Goal: Answer question/provide support: Share knowledge or assist other users

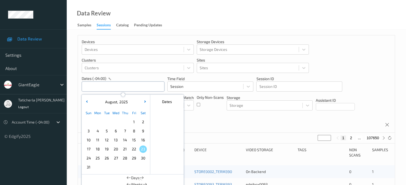
click at [138, 85] on input "text" at bounding box center [123, 87] width 83 height 10
click at [97, 148] on span "18" at bounding box center [97, 149] width 7 height 7
type input "[DATE] 00:00 -> [DATE] 23:59"
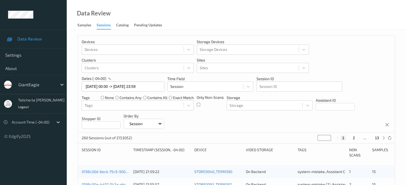
click at [354, 138] on button "2" at bounding box center [353, 138] width 5 height 5
type input "*"
click at [358, 138] on button "3" at bounding box center [358, 138] width 5 height 5
type input "*"
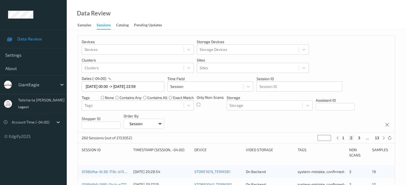
type input "*"
click at [362, 138] on button "4" at bounding box center [361, 138] width 5 height 5
type input "*"
click at [365, 138] on button "5" at bounding box center [363, 138] width 5 height 5
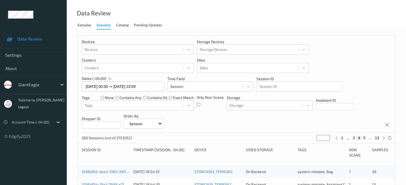
type input "*"
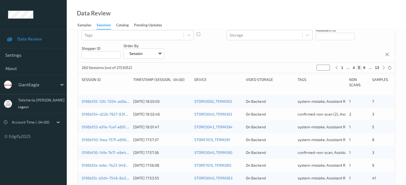
scroll to position [80, 0]
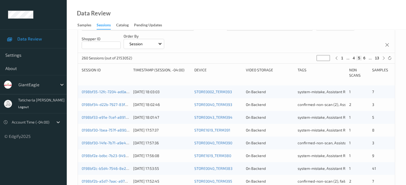
click at [364, 57] on button "6" at bounding box center [363, 58] width 5 height 5
type input "*"
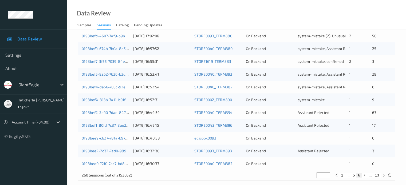
scroll to position [258, 0]
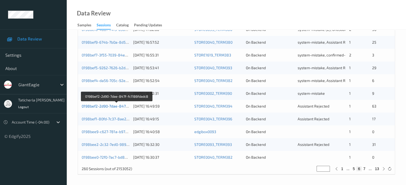
click at [112, 106] on link "0198bef2-2d90-7dae-847f-fc1186fdadc8" at bounding box center [117, 106] width 70 height 5
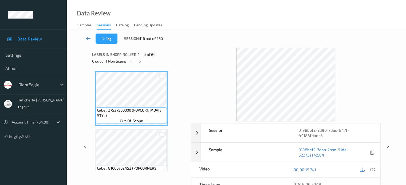
click at [222, 68] on div at bounding box center [286, 84] width 190 height 74
drag, startPoint x: 140, startPoint y: 58, endPoint x: 140, endPoint y: 62, distance: 3.7
click at [140, 58] on div at bounding box center [139, 61] width 7 height 7
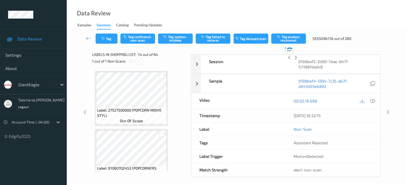
scroll to position [700, 0]
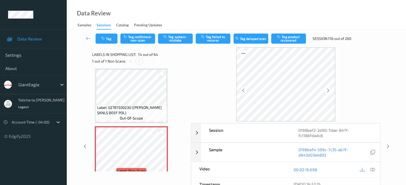
click at [139, 61] on icon at bounding box center [139, 61] width 5 height 5
click at [137, 61] on icon at bounding box center [139, 61] width 5 height 5
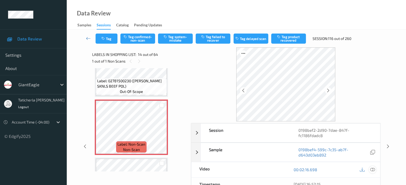
click at [372, 169] on icon at bounding box center [372, 170] width 5 height 5
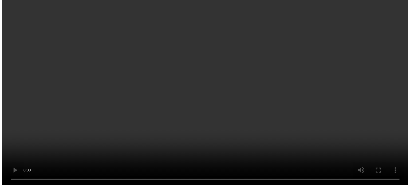
scroll to position [807, 0]
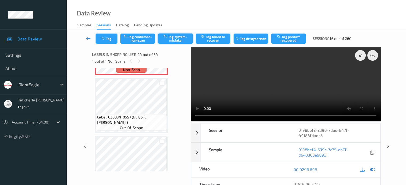
click at [176, 38] on button "Tag system-mistake" at bounding box center [175, 39] width 35 height 10
click at [110, 39] on button "Tag" at bounding box center [106, 39] width 22 height 10
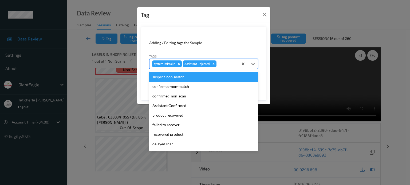
click at [231, 64] on div at bounding box center [226, 64] width 18 height 6
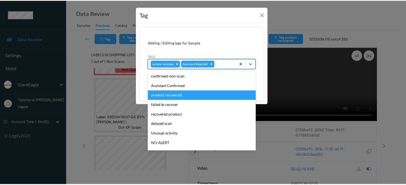
scroll to position [47, 0]
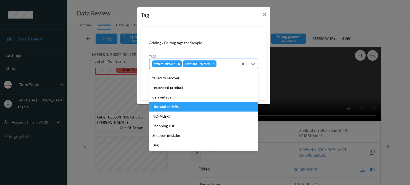
click at [184, 111] on div "Unusual activity" at bounding box center [203, 107] width 109 height 10
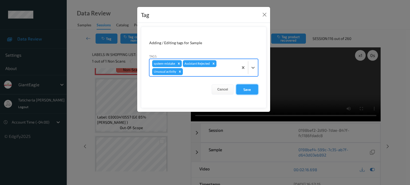
click at [253, 89] on button "Save" at bounding box center [247, 90] width 22 height 10
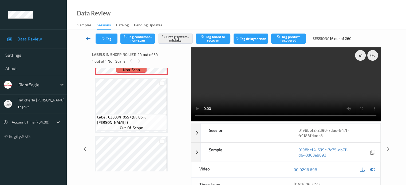
click at [87, 39] on icon at bounding box center [88, 38] width 5 height 5
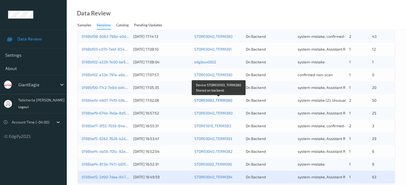
scroll to position [258, 0]
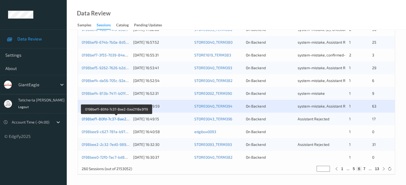
click at [95, 118] on link "0198bef1-80fd-7c37-8ae2-0aa2118e3f19" at bounding box center [117, 119] width 70 height 5
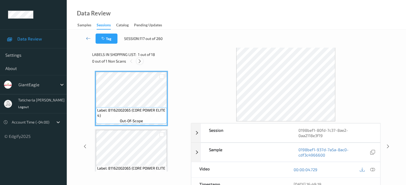
click at [139, 60] on icon at bounding box center [139, 61] width 5 height 5
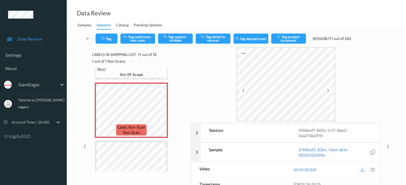
scroll to position [579, 0]
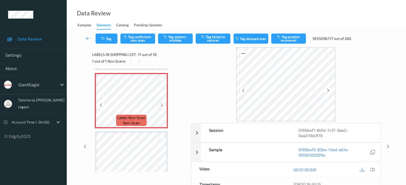
click at [161, 104] on icon at bounding box center [162, 105] width 5 height 5
click at [371, 168] on icon at bounding box center [372, 170] width 5 height 5
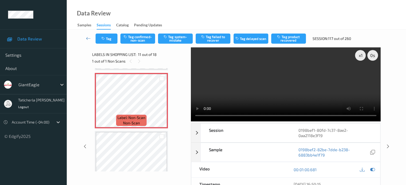
click at [361, 74] on video at bounding box center [286, 84] width 190 height 74
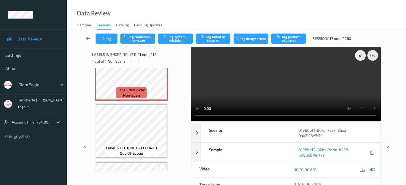
scroll to position [606, 0]
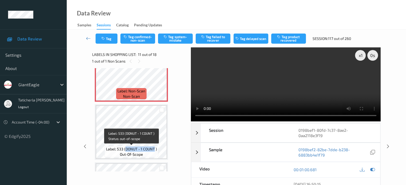
drag, startPoint x: 124, startPoint y: 150, endPoint x: 155, endPoint y: 150, distance: 30.4
click at [155, 150] on span "Label: 533 (DONUT - 1 COUNT )" at bounding box center [131, 149] width 51 height 5
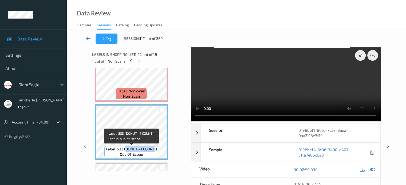
copy span "DONUT - 1 COUNT"
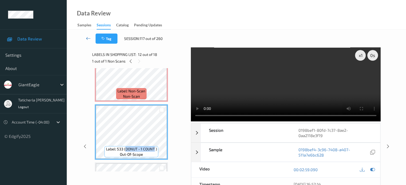
click at [89, 38] on icon at bounding box center [88, 38] width 5 height 5
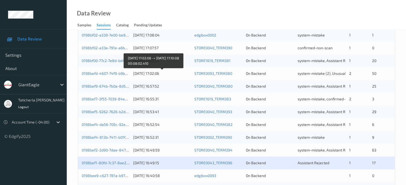
scroll to position [258, 0]
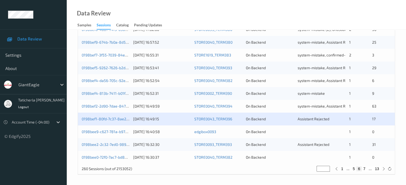
click at [105, 134] on div "0198bee9-c627-781a-b97d-7d01d896c50e" at bounding box center [106, 131] width 48 height 5
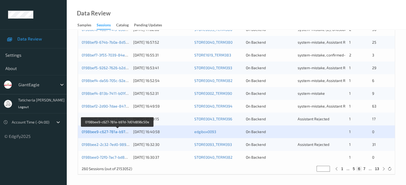
click at [109, 133] on link "0198bee9-c627-781a-b97d-7d01d896c50e" at bounding box center [118, 132] width 72 height 5
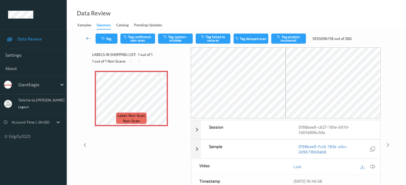
click at [85, 39] on link at bounding box center [88, 39] width 14 height 10
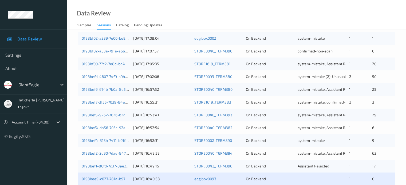
scroll to position [258, 0]
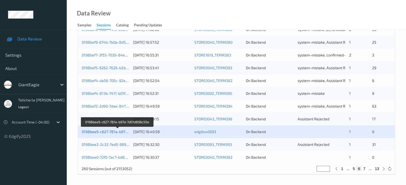
click at [98, 131] on link "0198bee9-c627-781a-b97d-7d01d896c50e" at bounding box center [118, 132] width 72 height 5
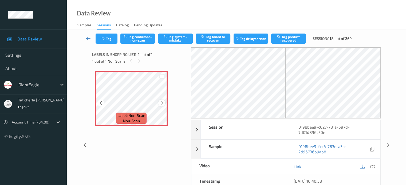
click at [160, 103] on icon at bounding box center [162, 103] width 5 height 5
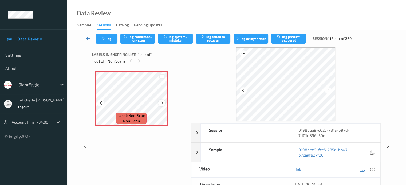
click at [161, 103] on icon at bounding box center [162, 103] width 5 height 5
click at [372, 169] on icon at bounding box center [372, 170] width 5 height 5
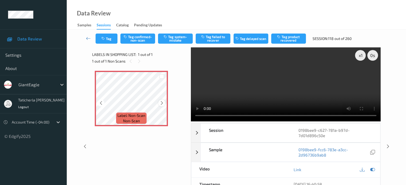
click at [160, 104] on icon at bounding box center [162, 103] width 5 height 5
click at [169, 37] on button "Tag system-mistake" at bounding box center [175, 39] width 35 height 10
click at [87, 38] on icon at bounding box center [88, 38] width 5 height 5
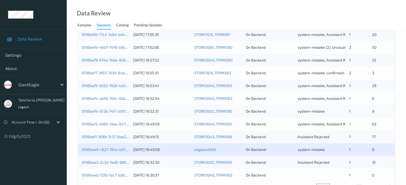
scroll to position [258, 0]
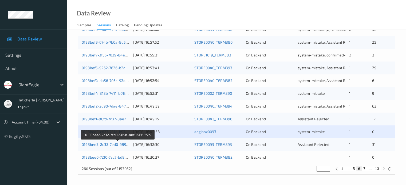
click at [109, 145] on link "0198bee2-2c32-7ed0-989b-48f861953f2b" at bounding box center [118, 144] width 73 height 5
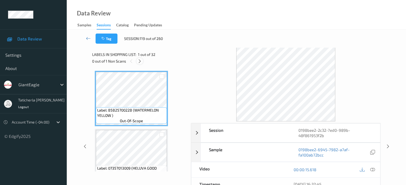
click at [140, 59] on icon at bounding box center [139, 61] width 5 height 5
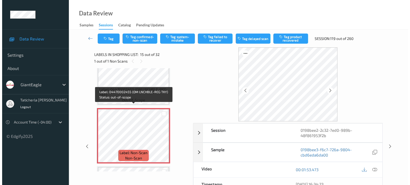
scroll to position [785, 0]
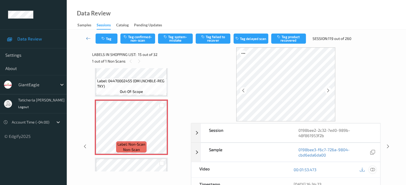
click at [371, 169] on icon at bounding box center [372, 170] width 5 height 5
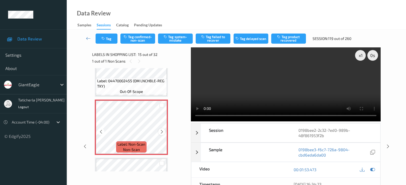
click at [162, 131] on icon at bounding box center [162, 132] width 5 height 5
click at [284, 97] on video at bounding box center [286, 84] width 190 height 74
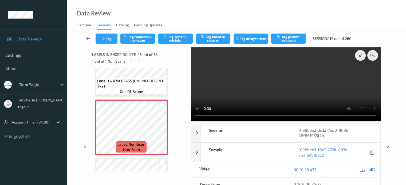
click at [275, 94] on video at bounding box center [286, 84] width 190 height 74
click at [172, 37] on button "Tag system-mistake" at bounding box center [175, 39] width 35 height 10
click at [107, 38] on button "Tag" at bounding box center [106, 39] width 22 height 10
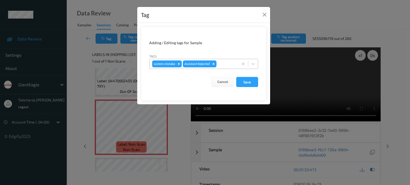
click at [223, 63] on div at bounding box center [226, 64] width 18 height 6
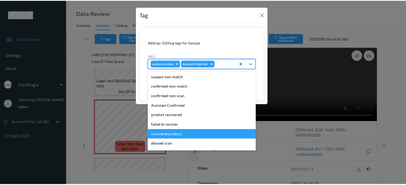
scroll to position [27, 0]
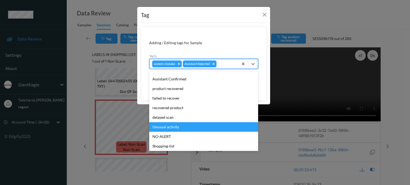
click at [176, 129] on div "Unusual activity" at bounding box center [203, 127] width 109 height 10
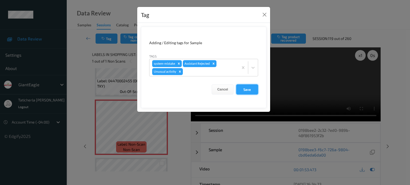
click at [243, 89] on button "Save" at bounding box center [247, 90] width 22 height 10
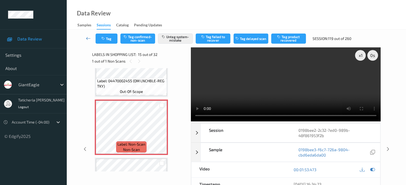
click at [85, 36] on link at bounding box center [88, 39] width 14 height 10
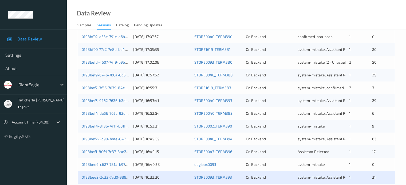
scroll to position [258, 0]
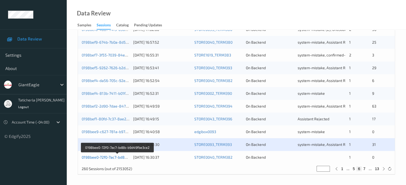
click at [95, 159] on link "0198bee0-72f0-7ac7-bd8b-b9d49fbe3ce2" at bounding box center [117, 157] width 71 height 5
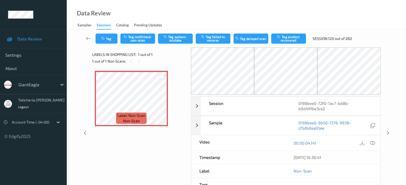
click at [89, 37] on icon at bounding box center [88, 38] width 5 height 5
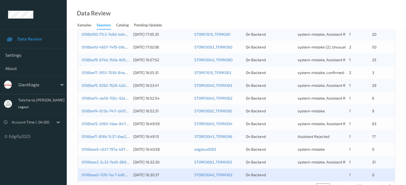
scroll to position [258, 0]
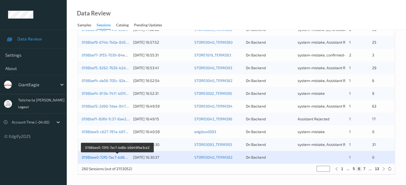
click at [120, 158] on link "0198bee0-72f0-7ac7-bd8b-b9d49fbe3ce2" at bounding box center [117, 157] width 71 height 5
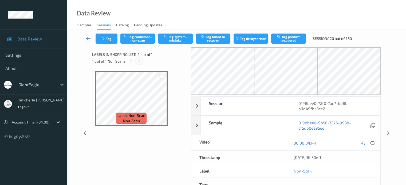
click at [139, 62] on icon at bounding box center [139, 61] width 5 height 5
click at [139, 63] on icon at bounding box center [139, 61] width 5 height 5
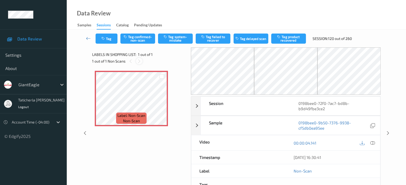
click at [139, 61] on icon at bounding box center [139, 61] width 5 height 5
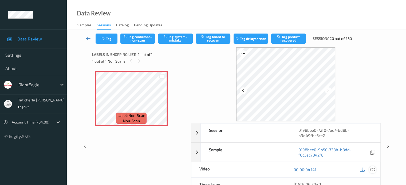
click at [372, 170] on icon at bounding box center [372, 170] width 5 height 5
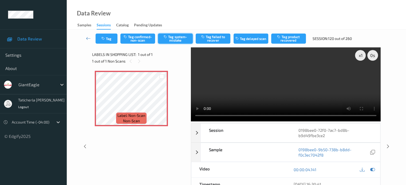
click at [178, 35] on button "Tag system-mistake" at bounding box center [175, 39] width 35 height 10
click at [110, 37] on button "Tag" at bounding box center [106, 39] width 22 height 10
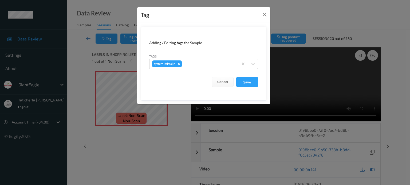
click at [192, 84] on div "Cancel Save" at bounding box center [203, 82] width 109 height 10
click at [246, 79] on button "Save" at bounding box center [247, 82] width 22 height 10
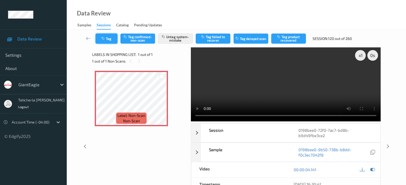
click at [110, 39] on button "Tag" at bounding box center [106, 39] width 22 height 10
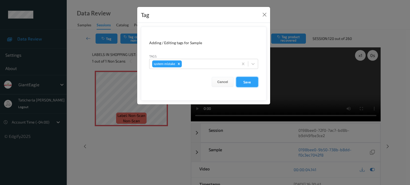
click at [252, 80] on button "Save" at bounding box center [247, 82] width 22 height 10
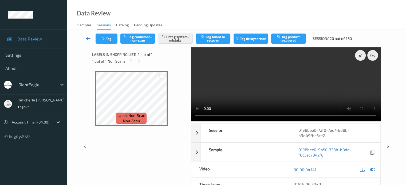
click at [88, 38] on icon at bounding box center [88, 38] width 5 height 5
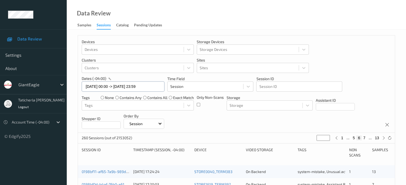
click at [155, 87] on input "[DATE] 00:00 -> [DATE] 23:59" at bounding box center [123, 87] width 83 height 10
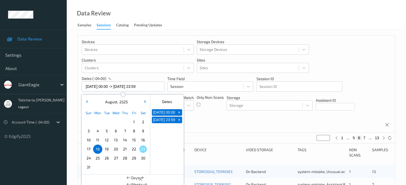
click at [105, 151] on span "19" at bounding box center [106, 149] width 7 height 7
type input "[DATE] 00:00"
type input "*"
click at [105, 151] on span "19" at bounding box center [106, 149] width 7 height 7
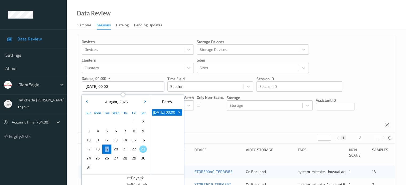
type input "[DATE] 00:00 -> [DATE] 23:59"
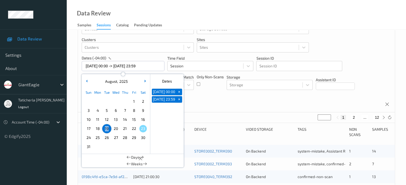
scroll to position [27, 0]
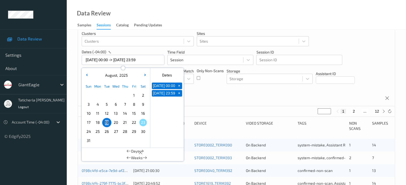
click at [353, 111] on button "2" at bounding box center [353, 111] width 5 height 5
type input "*"
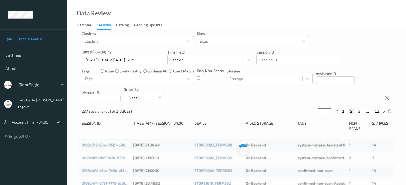
scroll to position [0, 0]
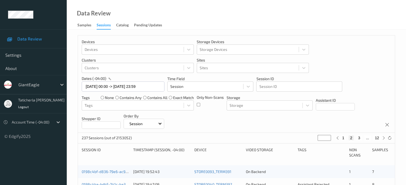
click at [360, 138] on button "3" at bounding box center [358, 138] width 5 height 5
type input "*"
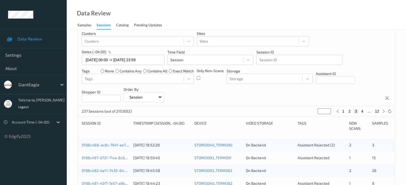
scroll to position [53, 0]
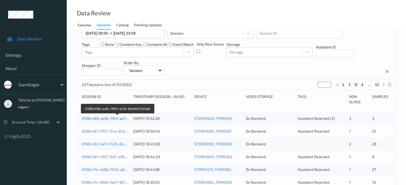
click at [111, 118] on link "0198c488-ac8c-794f-ae7b-6eefb0c144dd" at bounding box center [118, 118] width 72 height 5
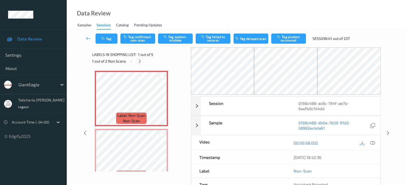
click at [140, 60] on icon at bounding box center [139, 61] width 5 height 5
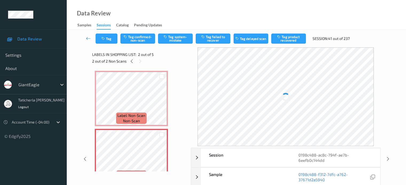
scroll to position [3, 0]
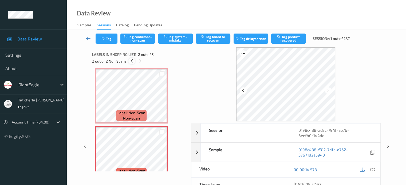
click at [130, 61] on icon at bounding box center [131, 61] width 5 height 5
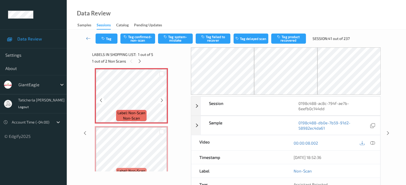
scroll to position [0, 0]
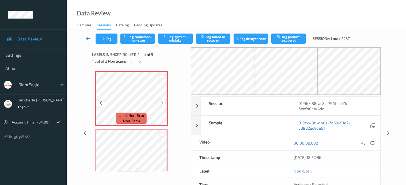
click at [162, 103] on icon at bounding box center [162, 103] width 5 height 5
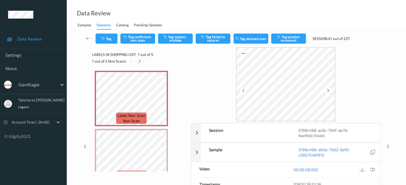
click at [138, 60] on icon at bounding box center [139, 61] width 5 height 5
click at [371, 169] on icon at bounding box center [372, 170] width 5 height 5
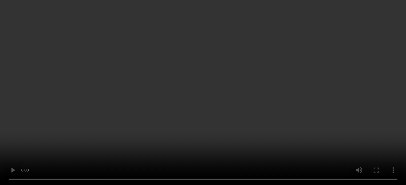
scroll to position [137, 0]
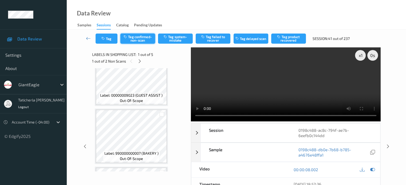
click at [144, 39] on button "Tag confirmed-non-scan" at bounding box center [137, 39] width 35 height 10
click at [160, 114] on div at bounding box center [161, 114] width 5 height 5
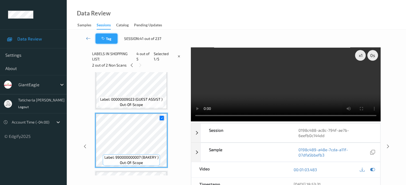
click at [102, 36] on button "Tag" at bounding box center [106, 39] width 22 height 10
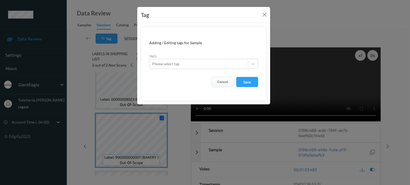
click at [226, 83] on button "Cancel" at bounding box center [223, 82] width 22 height 10
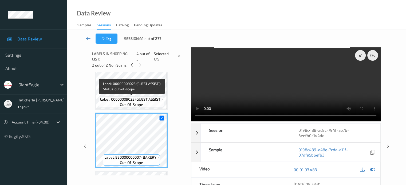
scroll to position [83, 0]
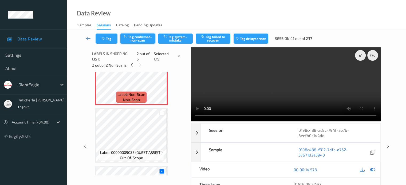
click at [142, 40] on button "Tag confirmed-non-scan" at bounding box center [137, 39] width 35 height 10
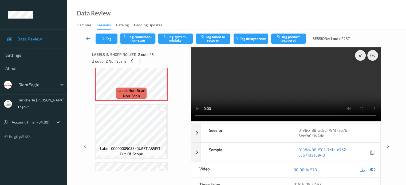
click at [138, 37] on button "Tag confirmed-non-scan" at bounding box center [137, 39] width 35 height 10
click at [292, 37] on button "Tag product recovered" at bounding box center [288, 39] width 35 height 10
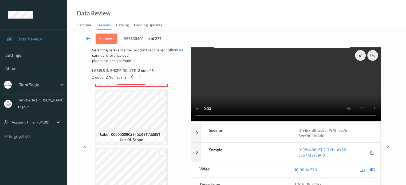
scroll to position [137, 0]
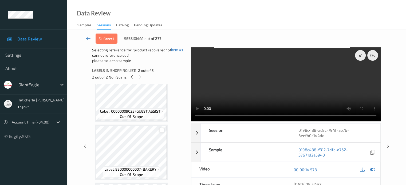
click at [161, 130] on div at bounding box center [161, 130] width 5 height 5
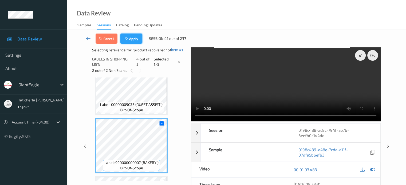
click at [134, 36] on button "Apply" at bounding box center [131, 39] width 22 height 10
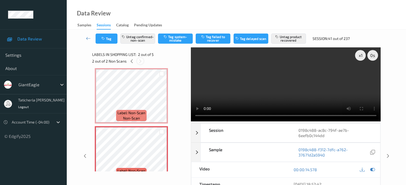
click at [140, 61] on icon at bounding box center [140, 61] width 5 height 5
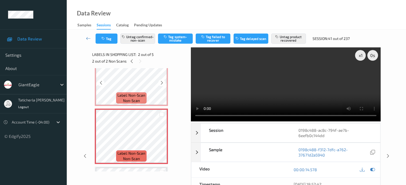
scroll to position [29, 0]
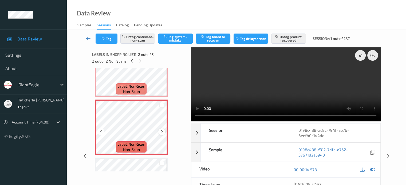
click at [161, 132] on icon at bounding box center [162, 132] width 5 height 5
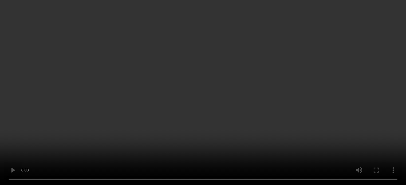
scroll to position [0, 0]
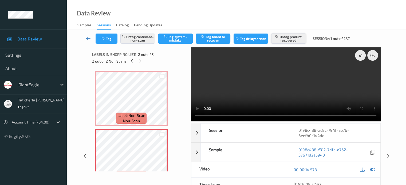
click at [287, 37] on button "Untag product recovered" at bounding box center [288, 39] width 35 height 10
click at [134, 37] on button "Untag confirmed-non-scan" at bounding box center [137, 39] width 35 height 10
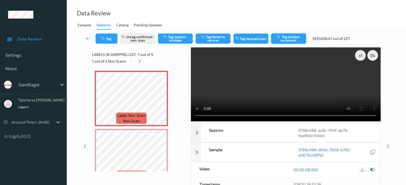
click at [289, 39] on button "Tag product recovered" at bounding box center [288, 39] width 35 height 10
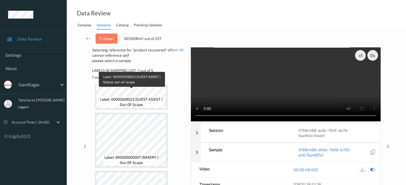
scroll to position [160, 0]
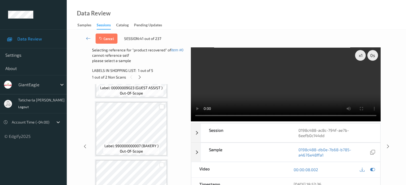
click at [162, 107] on div at bounding box center [161, 107] width 5 height 5
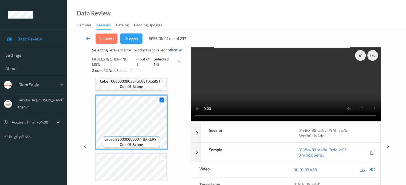
click at [136, 37] on button "Apply" at bounding box center [131, 39] width 22 height 10
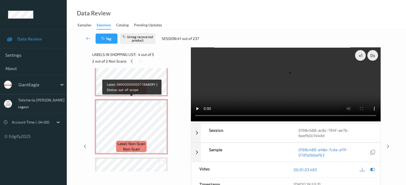
scroll to position [0, 0]
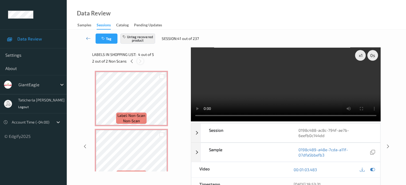
click at [140, 59] on icon at bounding box center [140, 61] width 5 height 5
click at [141, 61] on icon at bounding box center [140, 61] width 5 height 5
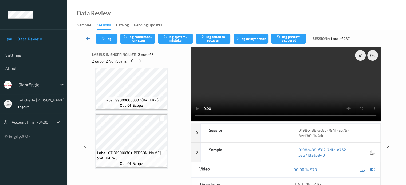
scroll to position [163, 0]
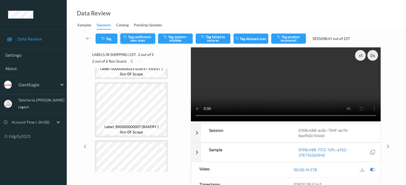
click at [143, 37] on button "Tag confirmed-non-scan" at bounding box center [137, 39] width 35 height 10
click at [213, 38] on button "Tag failed to recover" at bounding box center [213, 39] width 35 height 10
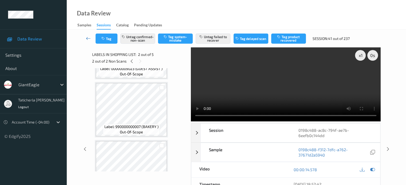
click at [89, 35] on link at bounding box center [88, 39] width 14 height 10
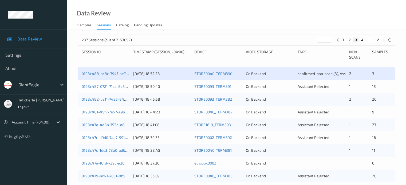
scroll to position [107, 0]
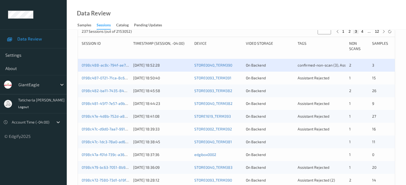
click at [107, 75] on div "0198c487-0721-71ca-8c65-318ed9ae4fb0" at bounding box center [106, 77] width 48 height 5
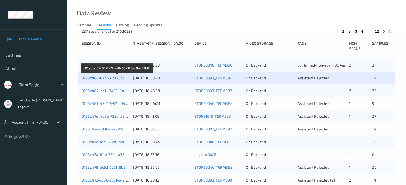
click at [113, 80] on link "0198c487-0721-71ca-8c65-318ed9ae4fb0" at bounding box center [117, 78] width 71 height 5
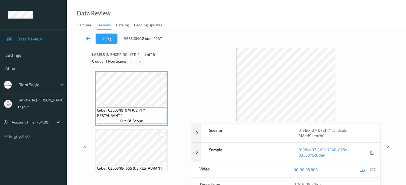
click at [140, 60] on icon at bounding box center [139, 61] width 5 height 5
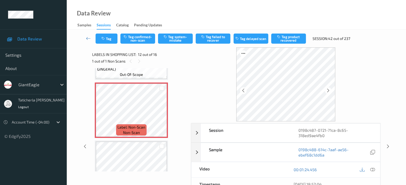
scroll to position [638, 0]
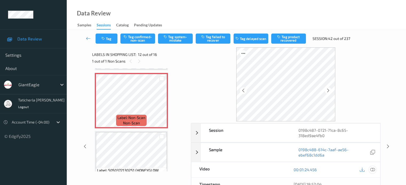
click at [372, 169] on icon at bounding box center [372, 170] width 5 height 5
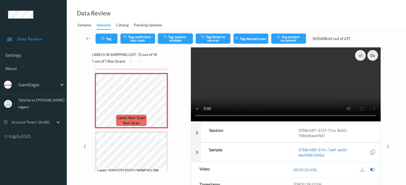
click at [165, 37] on icon "button" at bounding box center [166, 37] width 5 height 4
click at [111, 38] on button "Tag" at bounding box center [106, 39] width 22 height 10
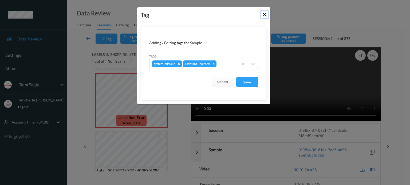
click at [266, 11] on button "Close" at bounding box center [264, 14] width 7 height 7
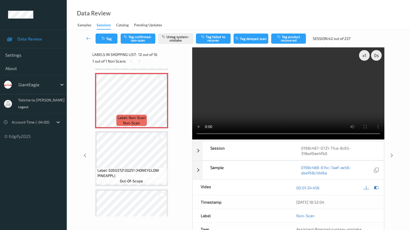
click at [192, 140] on video at bounding box center [288, 93] width 192 height 92
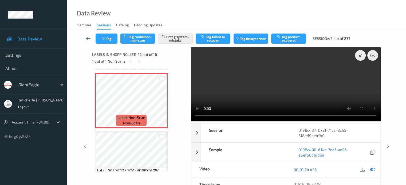
click at [86, 37] on icon at bounding box center [88, 38] width 5 height 5
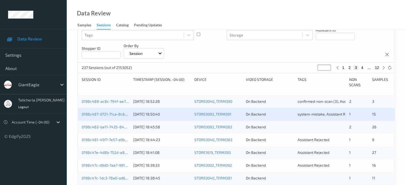
scroll to position [107, 0]
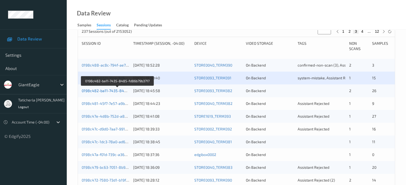
click at [115, 91] on link "0198c482-ba11-7435-8485-fd86b79b3717" at bounding box center [118, 91] width 72 height 5
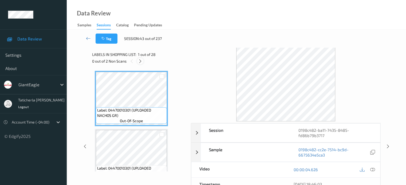
click at [142, 60] on icon at bounding box center [140, 61] width 5 height 5
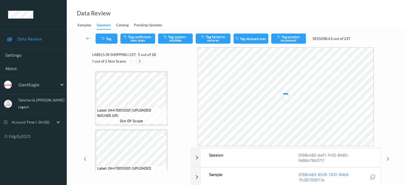
scroll to position [177, 0]
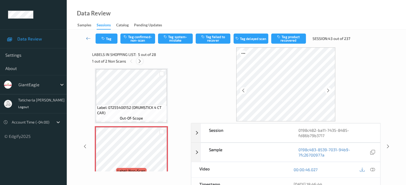
click at [139, 60] on icon at bounding box center [139, 61] width 5 height 5
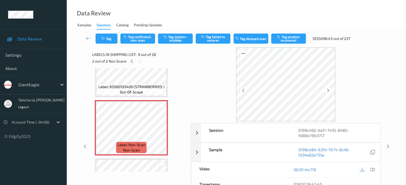
scroll to position [463, 0]
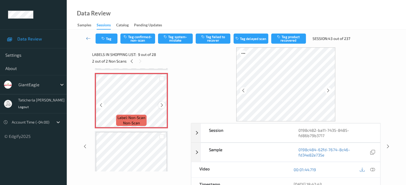
click at [161, 105] on icon at bounding box center [162, 105] width 5 height 5
click at [372, 169] on icon at bounding box center [372, 170] width 5 height 5
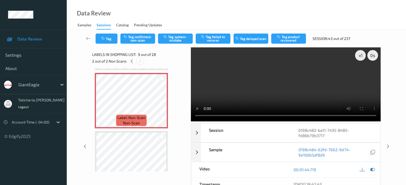
click at [141, 62] on icon at bounding box center [140, 61] width 5 height 5
click at [179, 38] on button "Tag system-mistake" at bounding box center [175, 39] width 35 height 10
click at [111, 37] on button "Tag" at bounding box center [106, 39] width 22 height 10
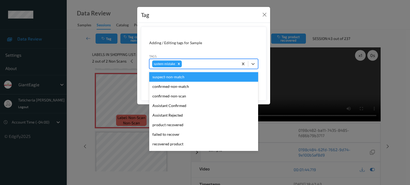
click at [205, 65] on div at bounding box center [209, 64] width 53 height 6
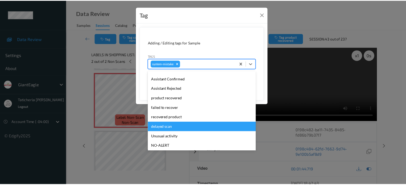
scroll to position [53, 0]
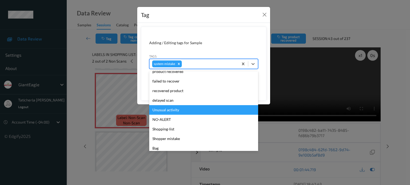
click at [189, 109] on div "Unusual activity" at bounding box center [203, 110] width 109 height 10
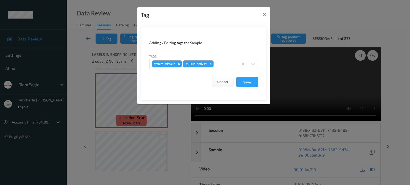
drag, startPoint x: 248, startPoint y: 83, endPoint x: 236, endPoint y: 110, distance: 30.0
click at [245, 89] on form "Adding / Editing tags for Sample Tags system-mistake Unusual activity Cancel Sa…" at bounding box center [203, 64] width 125 height 74
click at [248, 81] on button "Save" at bounding box center [247, 82] width 22 height 10
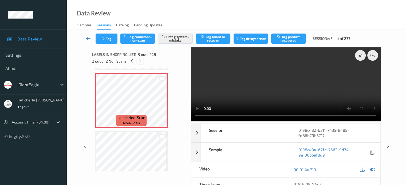
click at [140, 59] on icon at bounding box center [140, 61] width 5 height 5
click at [140, 61] on icon at bounding box center [140, 61] width 5 height 5
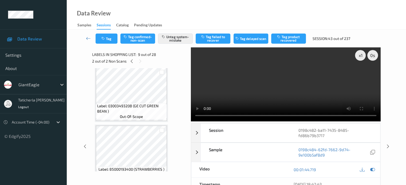
scroll to position [383, 0]
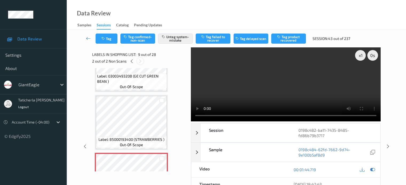
click at [141, 61] on icon at bounding box center [140, 61] width 5 height 5
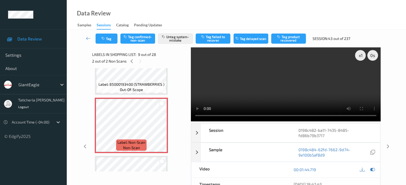
scroll to position [463, 0]
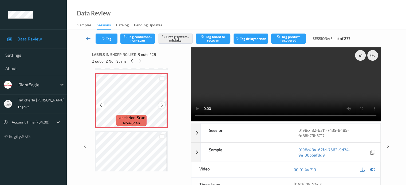
click at [160, 105] on icon at bounding box center [162, 105] width 5 height 5
click at [133, 63] on icon at bounding box center [131, 61] width 5 height 5
click at [161, 105] on icon at bounding box center [162, 105] width 5 height 5
click at [141, 62] on icon at bounding box center [139, 61] width 5 height 5
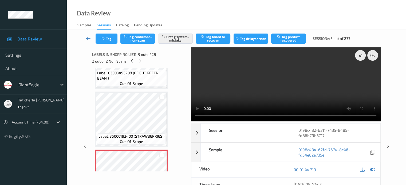
scroll to position [383, 0]
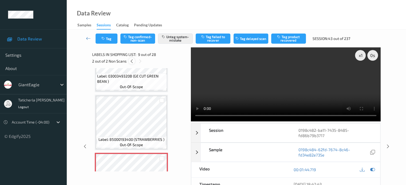
click at [132, 61] on icon at bounding box center [131, 61] width 5 height 5
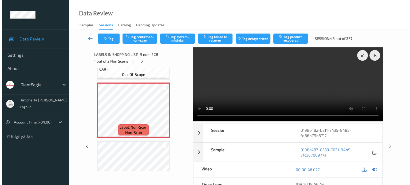
scroll to position [230, 0]
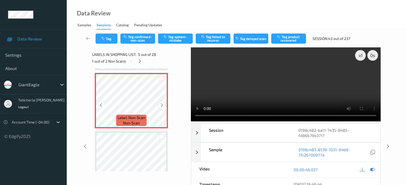
click at [162, 105] on icon at bounding box center [162, 105] width 5 height 5
click at [182, 36] on button "Tag system-mistake" at bounding box center [175, 39] width 35 height 10
click at [110, 40] on button "Tag" at bounding box center [106, 39] width 22 height 10
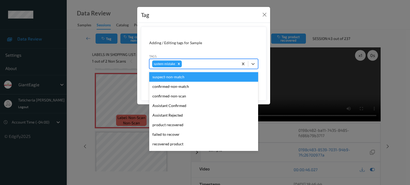
click at [187, 62] on div at bounding box center [209, 64] width 53 height 6
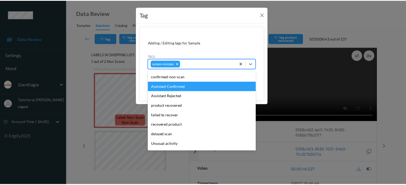
scroll to position [27, 0]
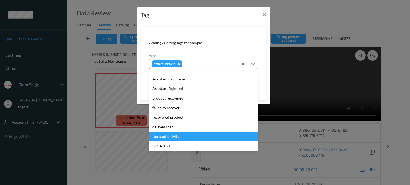
click at [165, 136] on div "Unusual activity" at bounding box center [203, 137] width 109 height 10
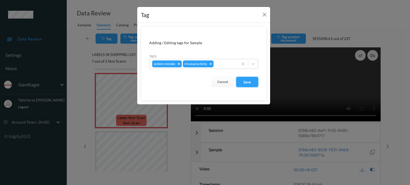
click at [241, 79] on button "Save" at bounding box center [247, 82] width 22 height 10
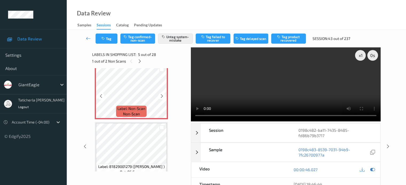
scroll to position [230, 0]
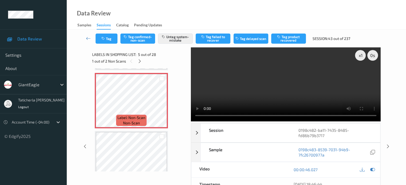
drag, startPoint x: 140, startPoint y: 61, endPoint x: 140, endPoint y: 68, distance: 7.2
click at [140, 62] on icon at bounding box center [139, 61] width 5 height 5
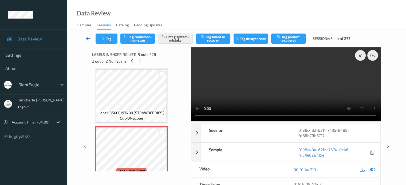
click at [88, 36] on icon at bounding box center [88, 38] width 5 height 5
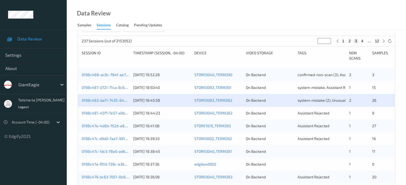
scroll to position [107, 0]
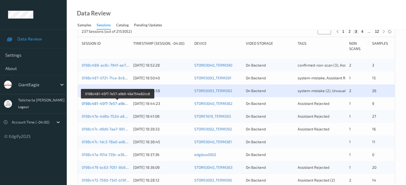
click at [122, 103] on link "0198c481-45f7-7e57-a9b9-46a754e82cc8" at bounding box center [118, 103] width 73 height 5
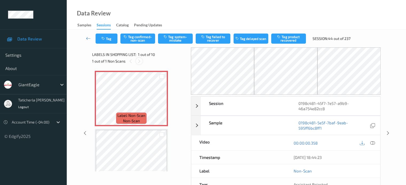
click at [139, 60] on icon at bounding box center [139, 61] width 5 height 5
click at [371, 144] on icon at bounding box center [372, 143] width 5 height 5
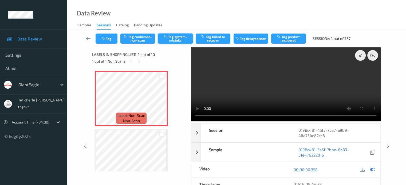
click at [175, 38] on button "Tag system-mistake" at bounding box center [175, 39] width 35 height 10
click at [109, 41] on button "Tag" at bounding box center [106, 39] width 22 height 10
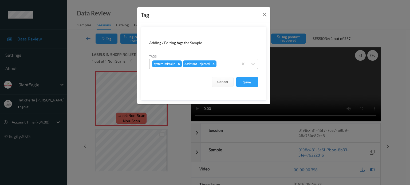
click at [225, 63] on div at bounding box center [226, 64] width 18 height 6
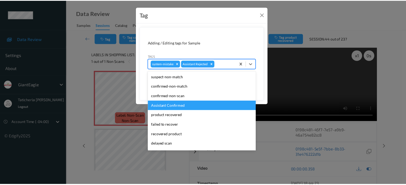
scroll to position [47, 0]
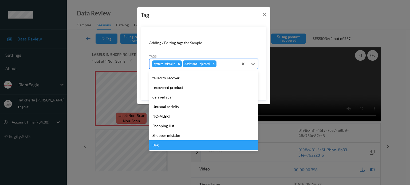
click at [190, 145] on div "Bag" at bounding box center [203, 146] width 109 height 10
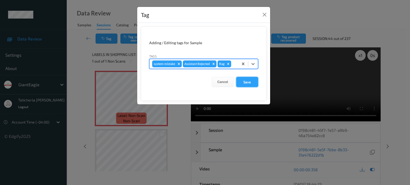
click at [246, 81] on button "Save" at bounding box center [247, 82] width 22 height 10
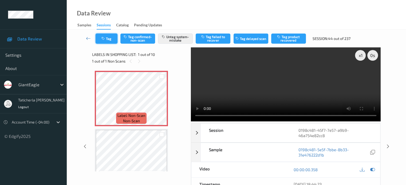
click at [111, 39] on button "Tag" at bounding box center [106, 39] width 22 height 10
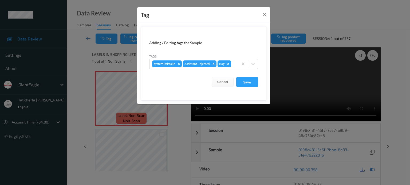
drag, startPoint x: 248, startPoint y: 82, endPoint x: 214, endPoint y: 52, distance: 45.0
click at [248, 82] on button "Save" at bounding box center [247, 82] width 22 height 10
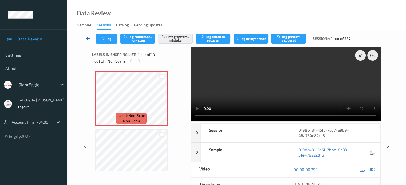
click at [86, 39] on icon at bounding box center [88, 38] width 5 height 5
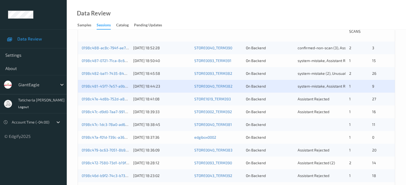
scroll to position [133, 0]
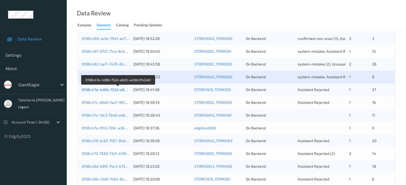
click at [109, 90] on link "0198c47e-4d8b-752d-a8d3-aa58c2f42a61" at bounding box center [118, 89] width 73 height 5
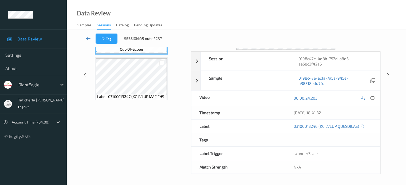
scroll to position [71, 0]
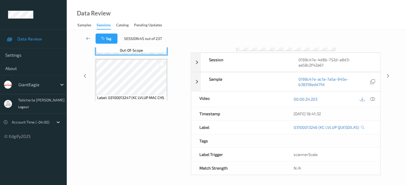
click at [87, 38] on icon at bounding box center [88, 38] width 5 height 5
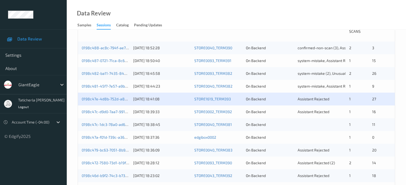
scroll to position [133, 0]
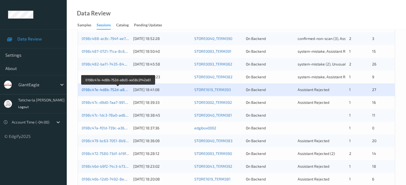
click at [118, 90] on link "0198c47e-4d8b-752d-a8d3-aa58c2f42a61" at bounding box center [118, 89] width 73 height 5
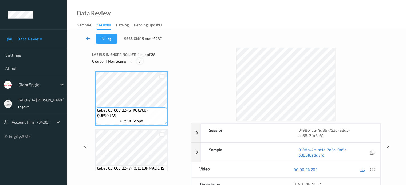
click at [138, 60] on icon at bounding box center [139, 61] width 5 height 5
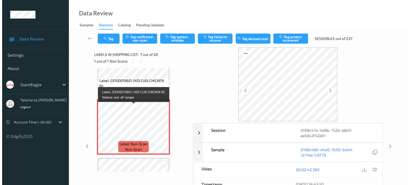
scroll to position [347, 0]
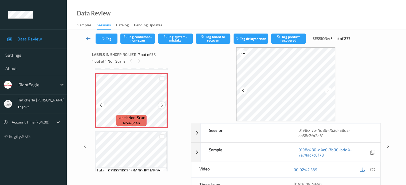
click at [162, 105] on icon at bounding box center [162, 105] width 5 height 5
click at [372, 169] on icon at bounding box center [372, 170] width 5 height 5
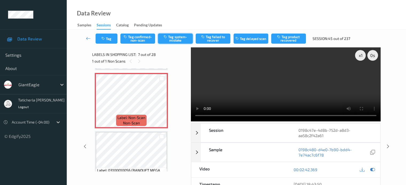
click at [169, 36] on button "Tag system-mistake" at bounding box center [175, 39] width 35 height 10
click at [107, 41] on button "Tag" at bounding box center [106, 39] width 22 height 10
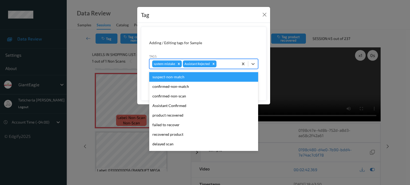
click at [229, 65] on div at bounding box center [226, 64] width 18 height 6
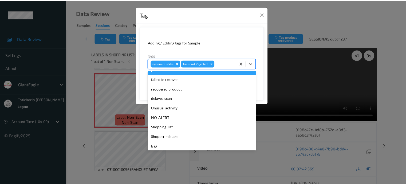
scroll to position [47, 0]
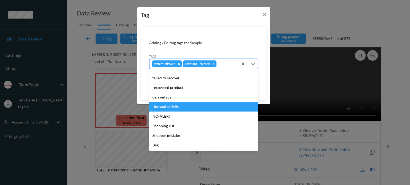
click at [194, 106] on div "Unusual activity" at bounding box center [203, 107] width 109 height 10
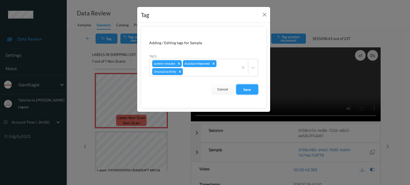
click at [241, 88] on button "Save" at bounding box center [247, 90] width 22 height 10
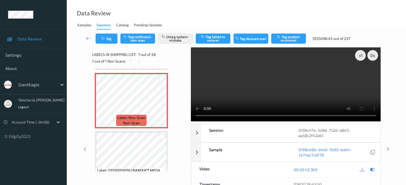
click at [87, 37] on icon at bounding box center [88, 38] width 5 height 5
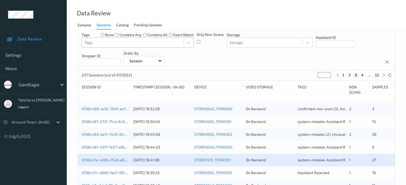
scroll to position [80, 0]
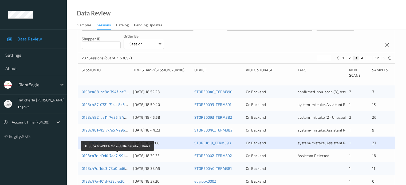
click at [102, 157] on link "0198c47c-d9d0-7aa7-9914-ae6af4801aa3" at bounding box center [118, 156] width 72 height 5
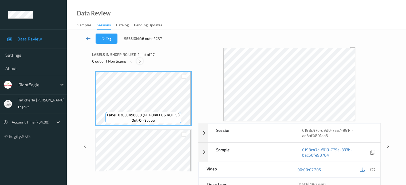
click at [138, 60] on icon at bounding box center [139, 61] width 5 height 5
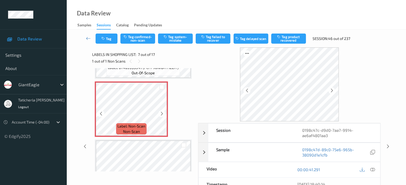
scroll to position [347, 0]
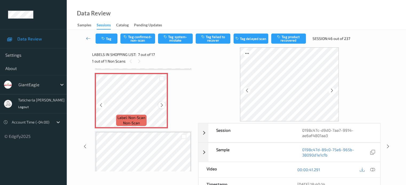
click at [162, 106] on icon at bounding box center [162, 105] width 5 height 5
click at [372, 169] on icon at bounding box center [372, 170] width 5 height 5
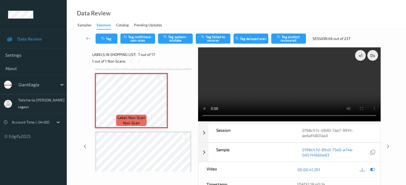
click at [361, 74] on video at bounding box center [289, 84] width 182 height 74
click at [182, 40] on button "Tag system-mistake" at bounding box center [175, 39] width 35 height 10
click at [87, 38] on icon at bounding box center [88, 38] width 5 height 5
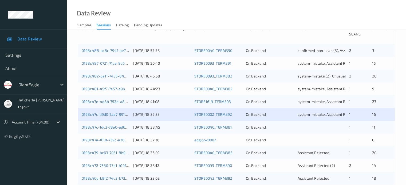
scroll to position [133, 0]
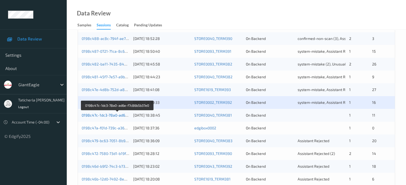
click at [116, 116] on link "0198c47c-1dc3-78a0-ad6e-f7c86b5b37e0" at bounding box center [117, 115] width 71 height 5
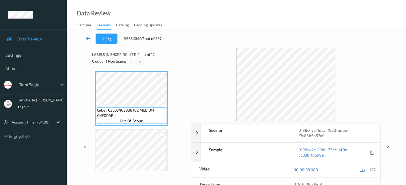
click at [141, 61] on icon at bounding box center [139, 61] width 5 height 5
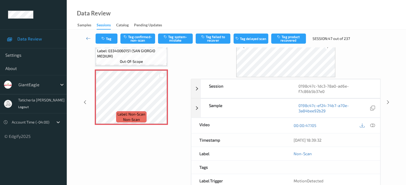
scroll to position [53, 0]
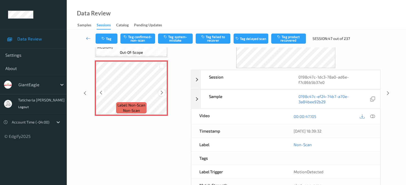
click at [161, 93] on icon at bounding box center [162, 92] width 5 height 5
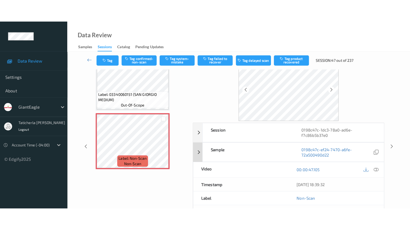
scroll to position [0, 0]
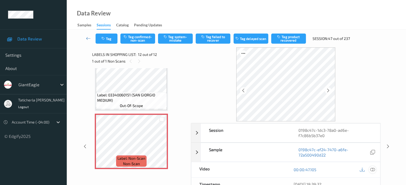
click at [371, 168] on icon at bounding box center [372, 170] width 5 height 5
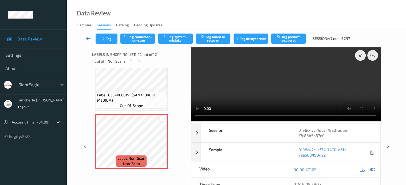
click at [361, 75] on video at bounding box center [286, 84] width 190 height 74
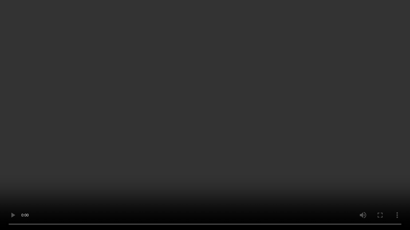
click at [94, 185] on video at bounding box center [205, 115] width 410 height 230
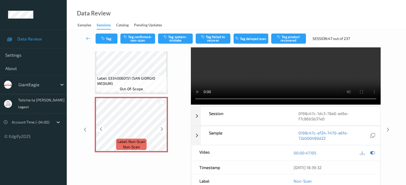
scroll to position [0, 0]
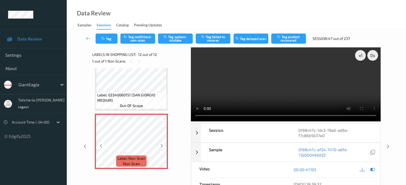
click at [160, 148] on icon at bounding box center [162, 146] width 5 height 5
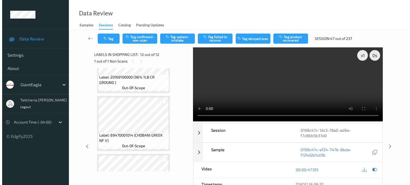
scroll to position [490, 0]
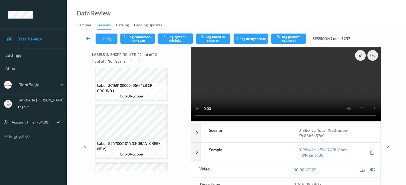
click at [183, 37] on button "Tag system-mistake" at bounding box center [175, 39] width 35 height 10
click at [109, 39] on button "Tag" at bounding box center [106, 39] width 22 height 10
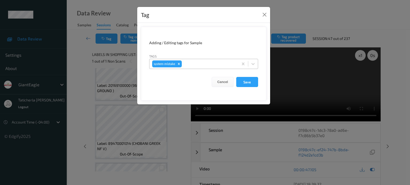
click at [209, 63] on div at bounding box center [209, 64] width 53 height 6
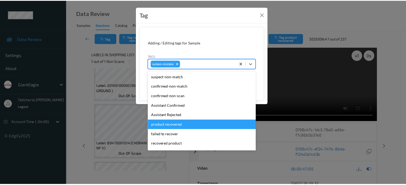
scroll to position [27, 0]
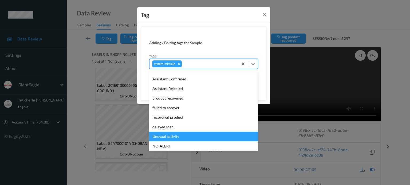
click at [172, 135] on div "Unusual activity" at bounding box center [203, 137] width 109 height 10
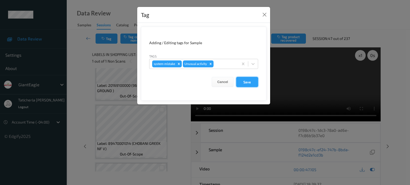
click at [250, 83] on button "Save" at bounding box center [247, 82] width 22 height 10
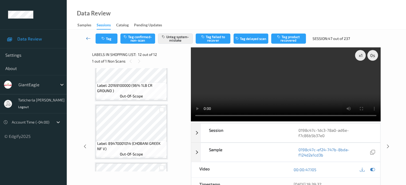
click at [88, 37] on icon at bounding box center [88, 38] width 5 height 5
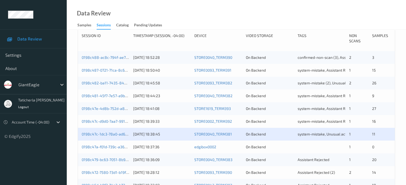
scroll to position [160, 0]
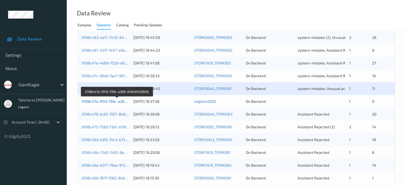
click at [111, 102] on link "0198c47a-f01d-739c-a369-d49c91439b1b" at bounding box center [117, 101] width 71 height 5
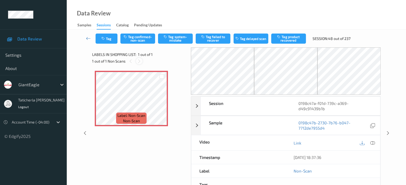
click at [138, 59] on icon at bounding box center [139, 61] width 5 height 5
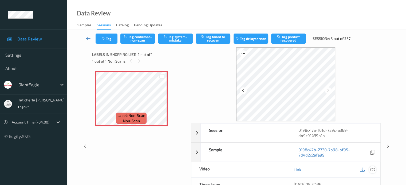
click at [371, 169] on icon at bounding box center [372, 170] width 5 height 5
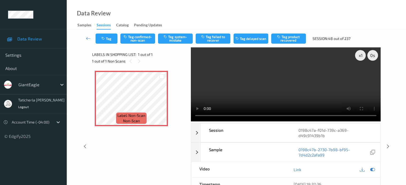
click at [360, 74] on video at bounding box center [286, 84] width 190 height 74
click at [360, 75] on video at bounding box center [286, 84] width 190 height 74
click at [174, 36] on button "Tag system-mistake" at bounding box center [175, 39] width 35 height 10
click at [89, 39] on icon at bounding box center [88, 38] width 5 height 5
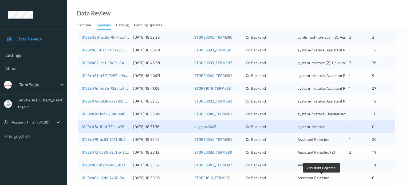
scroll to position [187, 0]
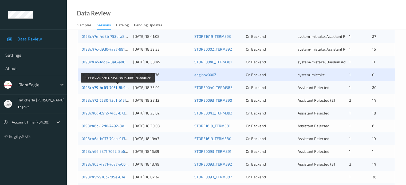
click at [104, 87] on link "0198c479-bc63-7051-8b9b-68f0c8ea40ce" at bounding box center [118, 87] width 73 height 5
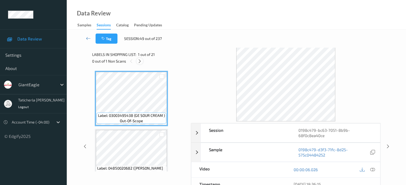
click at [140, 61] on icon at bounding box center [139, 61] width 5 height 5
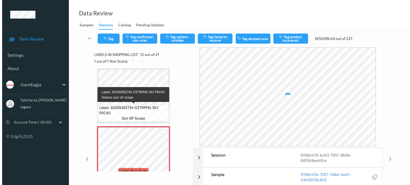
scroll to position [611, 0]
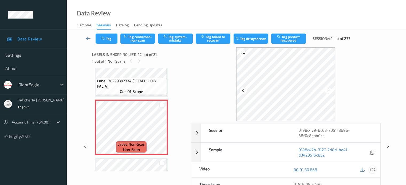
click at [371, 169] on icon at bounding box center [372, 170] width 5 height 5
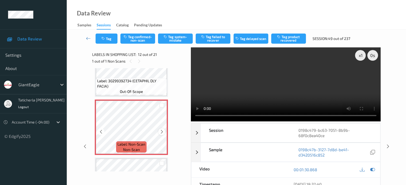
click at [161, 130] on icon at bounding box center [162, 132] width 5 height 5
click at [172, 41] on button "Tag system-mistake" at bounding box center [175, 39] width 35 height 10
click at [113, 39] on button "Tag" at bounding box center [106, 39] width 22 height 10
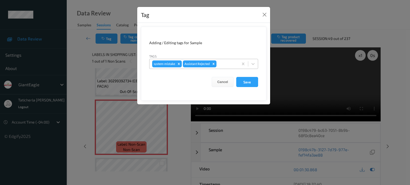
click at [229, 64] on div at bounding box center [226, 64] width 18 height 6
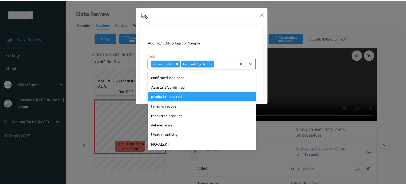
scroll to position [27, 0]
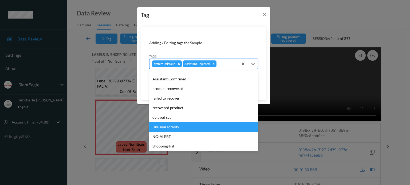
click at [174, 128] on div "Unusual activity" at bounding box center [203, 127] width 109 height 10
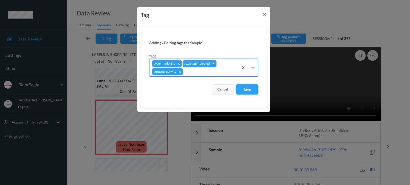
drag, startPoint x: 245, startPoint y: 89, endPoint x: 238, endPoint y: 85, distance: 7.6
click at [244, 88] on button "Save" at bounding box center [247, 90] width 22 height 10
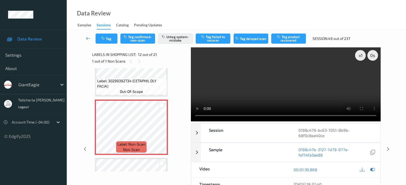
click at [90, 39] on icon at bounding box center [88, 38] width 5 height 5
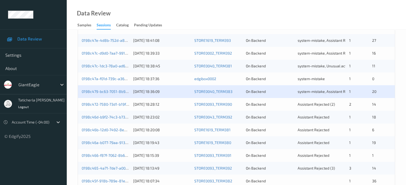
scroll to position [213, 0]
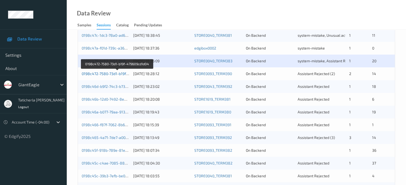
click at [111, 72] on link "0198c472-7580-73d1-b19f-479609cd1d04" at bounding box center [117, 73] width 71 height 5
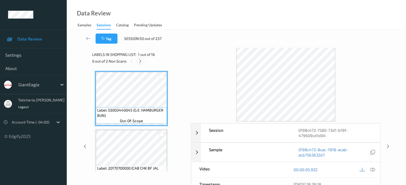
click at [141, 62] on icon at bounding box center [140, 61] width 5 height 5
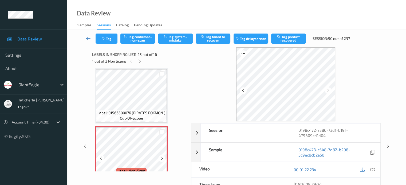
scroll to position [785, 0]
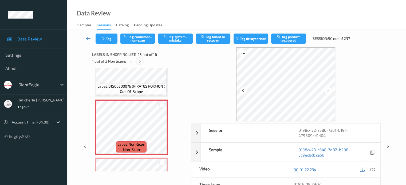
click at [140, 60] on icon at bounding box center [139, 61] width 5 height 5
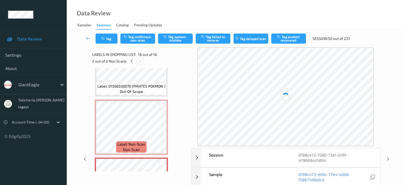
scroll to position [817, 0]
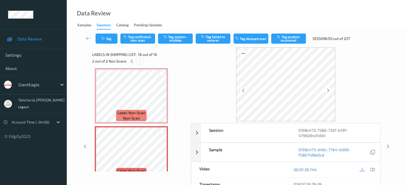
click at [140, 62] on icon at bounding box center [140, 61] width 5 height 5
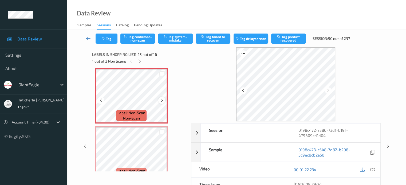
click at [162, 100] on icon at bounding box center [162, 100] width 5 height 5
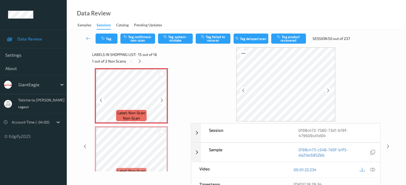
click at [162, 100] on icon at bounding box center [162, 100] width 5 height 5
click at [371, 169] on icon at bounding box center [372, 170] width 5 height 5
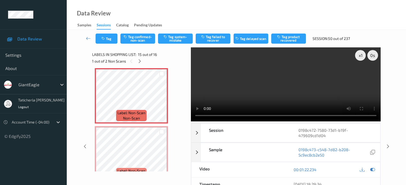
click at [196, 74] on video at bounding box center [286, 84] width 190 height 74
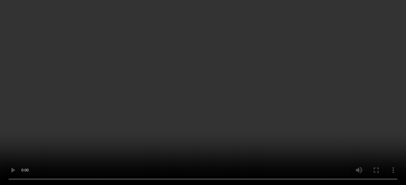
scroll to position [678, 0]
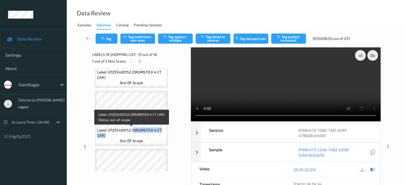
drag, startPoint x: 132, startPoint y: 130, endPoint x: 162, endPoint y: 134, distance: 29.9
click at [162, 134] on span "Label: 07255400152 (DRUMSTICK 4 CT CAR)" at bounding box center [131, 133] width 68 height 11
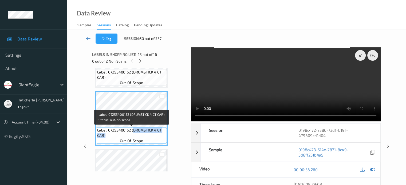
copy span "DRUMSTICK 4 CT CAR)"
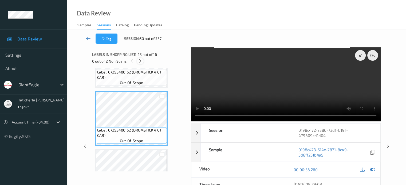
click at [140, 58] on div at bounding box center [140, 61] width 7 height 7
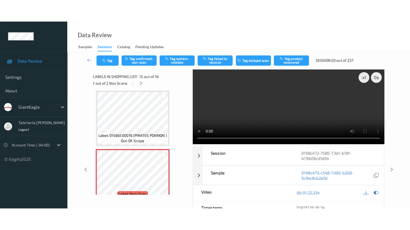
scroll to position [785, 0]
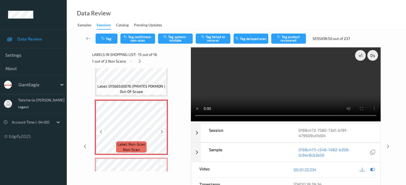
click at [161, 130] on icon at bounding box center [162, 132] width 5 height 5
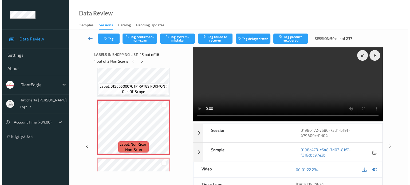
scroll to position [785, 0]
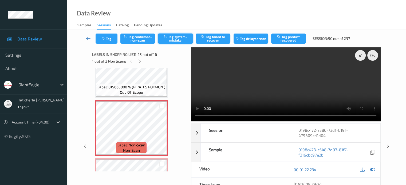
click at [173, 39] on button "Tag system-mistake" at bounding box center [175, 39] width 35 height 10
click at [109, 41] on button "Tag" at bounding box center [106, 39] width 22 height 10
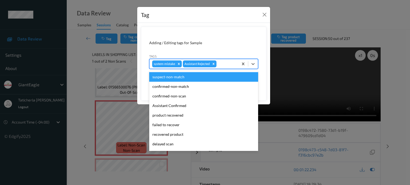
click at [234, 65] on div at bounding box center [226, 64] width 18 height 6
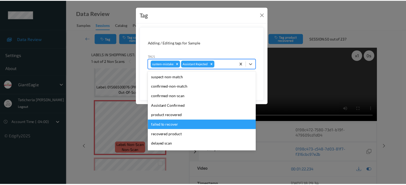
scroll to position [27, 0]
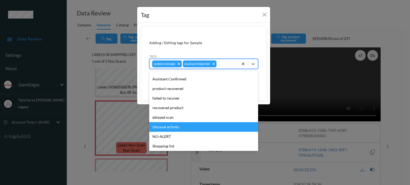
click at [195, 128] on div "Unusual activity" at bounding box center [203, 127] width 109 height 10
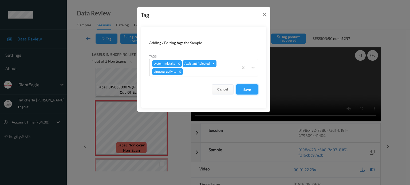
click at [245, 88] on button "Save" at bounding box center [247, 90] width 22 height 10
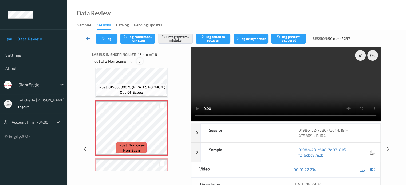
click at [140, 59] on icon at bounding box center [139, 61] width 5 height 5
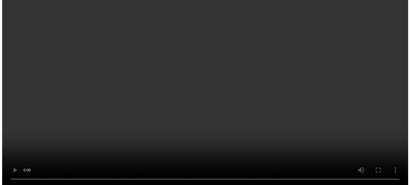
scroll to position [643, 0]
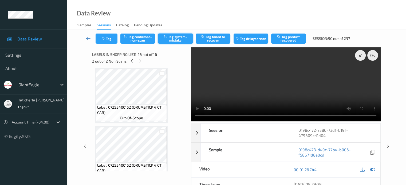
click at [173, 37] on button "Tag system-mistake" at bounding box center [175, 39] width 35 height 10
click at [108, 38] on button "Tag" at bounding box center [106, 39] width 22 height 10
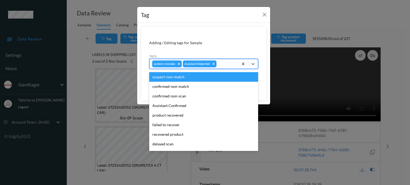
click at [228, 63] on div at bounding box center [226, 64] width 18 height 6
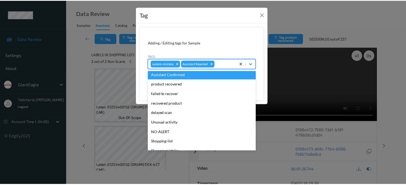
scroll to position [47, 0]
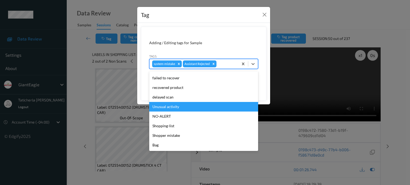
click at [177, 107] on div "Unusual activity" at bounding box center [203, 107] width 109 height 10
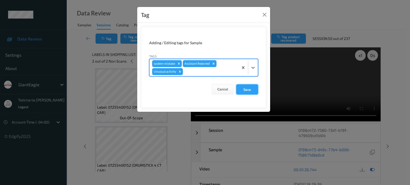
click at [253, 87] on button "Save" at bounding box center [247, 90] width 22 height 10
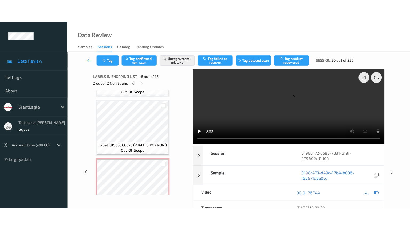
scroll to position [829, 0]
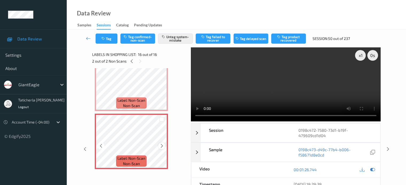
click at [162, 147] on icon at bounding box center [162, 146] width 5 height 5
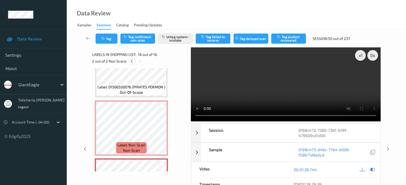
click at [130, 61] on icon at bounding box center [131, 61] width 5 height 5
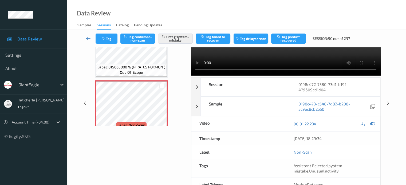
scroll to position [0, 0]
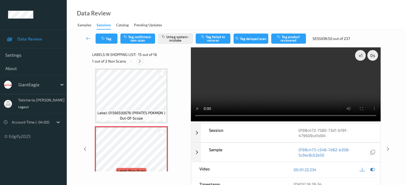
click at [140, 63] on icon at bounding box center [139, 61] width 5 height 5
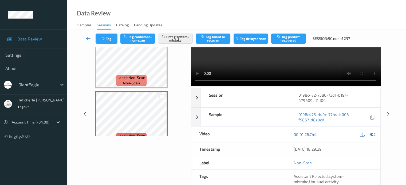
scroll to position [76, 0]
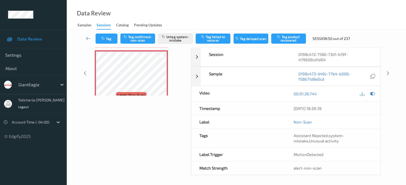
click at [89, 39] on icon at bounding box center [88, 38] width 5 height 5
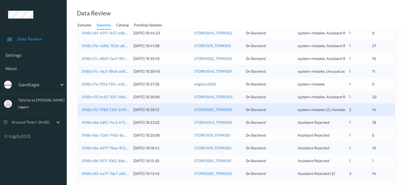
scroll to position [187, 0]
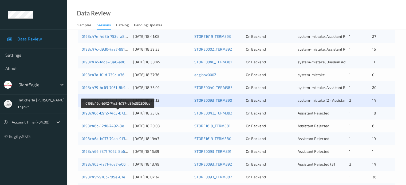
click at [98, 112] on link "0198c46d-b9f2-74c3-b737-d87e332809ce" at bounding box center [118, 113] width 73 height 5
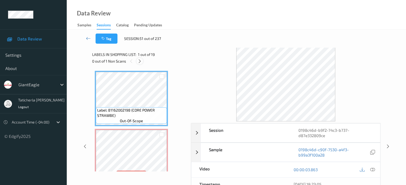
click at [139, 61] on icon at bounding box center [139, 61] width 5 height 5
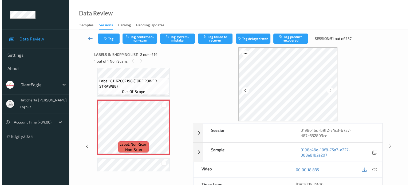
scroll to position [56, 0]
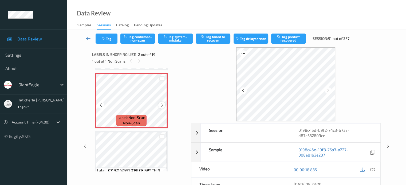
click at [160, 104] on icon at bounding box center [162, 105] width 5 height 5
click at [371, 170] on icon at bounding box center [372, 170] width 5 height 5
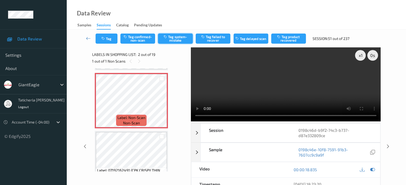
click at [176, 39] on button "Tag system-mistake" at bounding box center [175, 39] width 35 height 10
click at [108, 39] on button "Tag" at bounding box center [106, 39] width 22 height 10
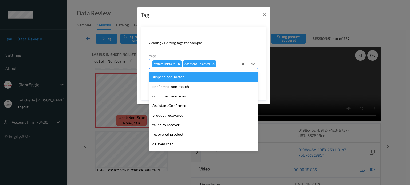
click at [223, 64] on div at bounding box center [226, 64] width 18 height 6
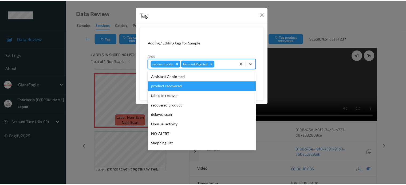
scroll to position [47, 0]
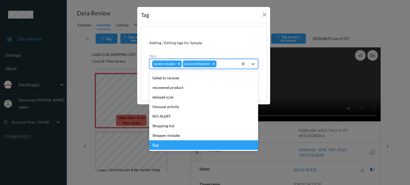
click at [181, 150] on div "Bag" at bounding box center [203, 146] width 109 height 10
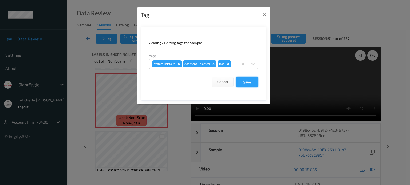
click at [249, 79] on button "Save" at bounding box center [247, 82] width 22 height 10
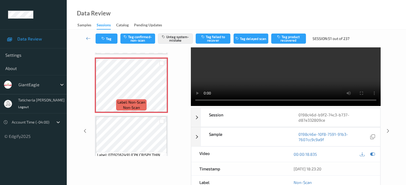
scroll to position [0, 0]
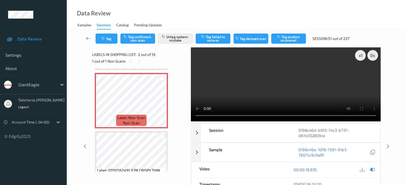
click at [87, 38] on icon at bounding box center [88, 38] width 5 height 5
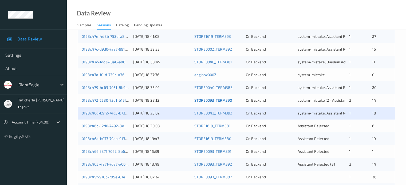
scroll to position [213, 0]
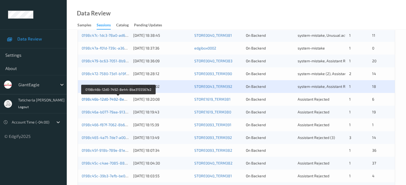
click at [114, 98] on link "0198c46b-12d0-7492-8e44-8ba3155567e2" at bounding box center [119, 99] width 74 height 5
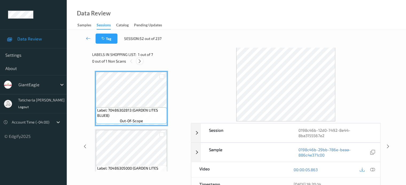
click at [139, 61] on icon at bounding box center [139, 61] width 5 height 5
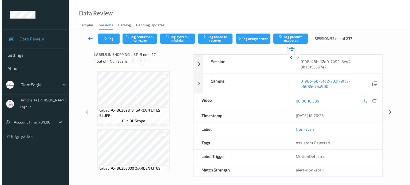
scroll to position [177, 0]
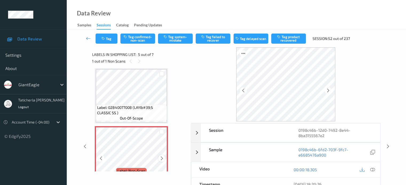
click at [161, 160] on icon at bounding box center [162, 158] width 5 height 5
click at [372, 169] on icon at bounding box center [372, 170] width 5 height 5
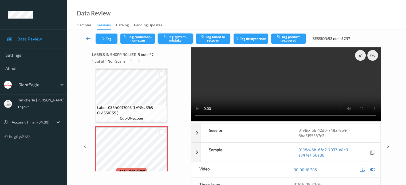
click at [176, 36] on button "Tag system-mistake" at bounding box center [175, 39] width 35 height 10
click at [112, 41] on button "Tag" at bounding box center [106, 39] width 22 height 10
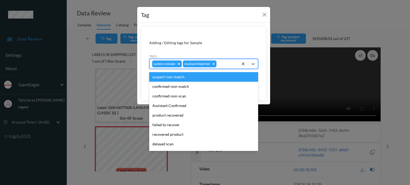
click at [225, 61] on div at bounding box center [226, 64] width 18 height 6
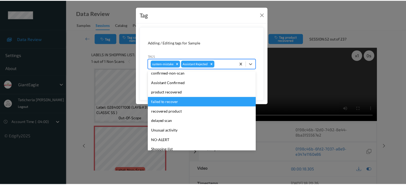
scroll to position [47, 0]
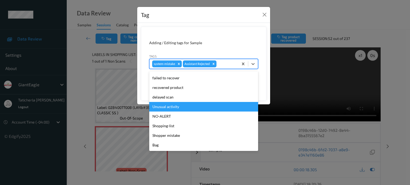
click at [177, 107] on div "Unusual activity" at bounding box center [203, 107] width 109 height 10
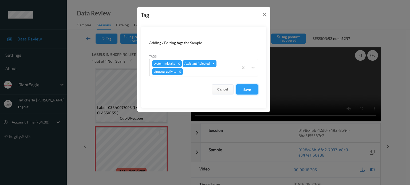
click at [254, 88] on button "Save" at bounding box center [247, 90] width 22 height 10
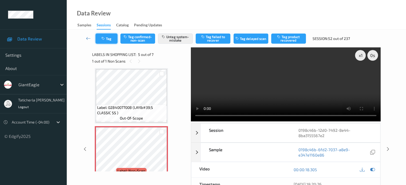
click at [110, 37] on button "Tag" at bounding box center [106, 39] width 22 height 10
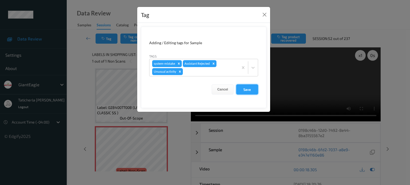
click at [251, 90] on button "Save" at bounding box center [247, 90] width 22 height 10
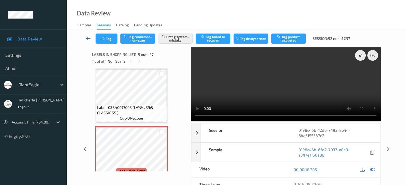
click at [86, 36] on icon at bounding box center [88, 38] width 5 height 5
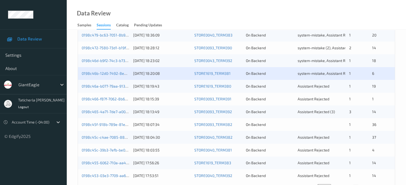
scroll to position [240, 0]
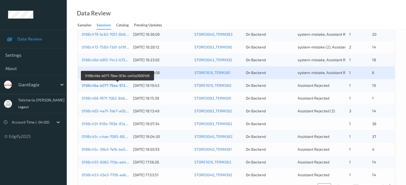
click at [112, 86] on link "0198c46a-b077-79aa-913e-ce45a39301d5" at bounding box center [118, 85] width 72 height 5
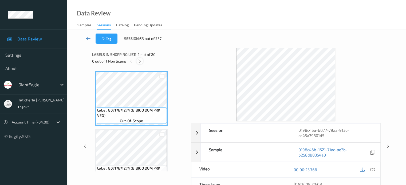
click at [140, 59] on icon at bounding box center [139, 61] width 5 height 5
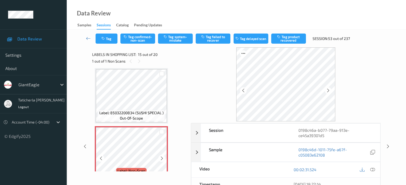
scroll to position [812, 0]
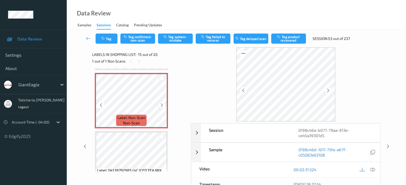
click at [162, 105] on icon at bounding box center [162, 105] width 5 height 5
click at [371, 168] on icon at bounding box center [372, 170] width 5 height 5
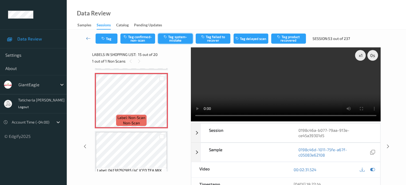
click at [187, 38] on button "Tag system-mistake" at bounding box center [175, 39] width 35 height 10
click at [87, 37] on icon at bounding box center [88, 38] width 5 height 5
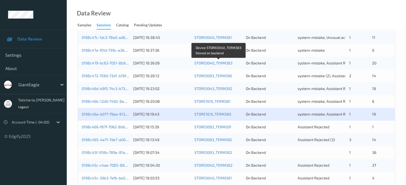
scroll to position [213, 0]
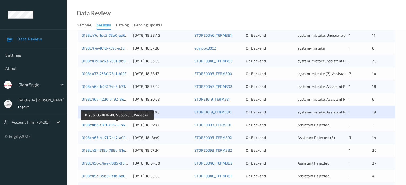
click at [116, 124] on link "0198c466-f87f-7062-8b6c-858f5abebae1" at bounding box center [117, 125] width 71 height 5
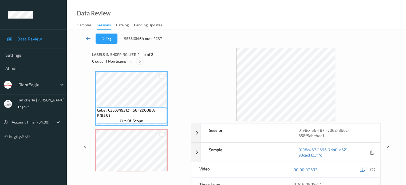
click at [141, 61] on icon at bounding box center [139, 61] width 5 height 5
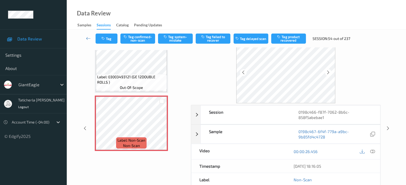
scroll to position [27, 0]
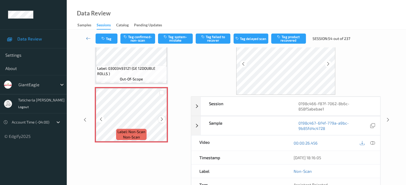
click at [162, 119] on icon at bounding box center [162, 119] width 5 height 5
click at [372, 143] on icon at bounding box center [372, 143] width 5 height 5
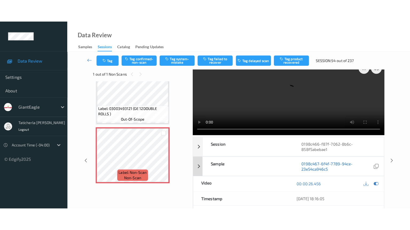
scroll to position [0, 0]
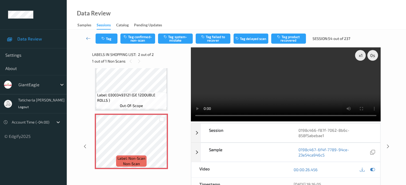
click at [361, 74] on video at bounding box center [286, 84] width 190 height 74
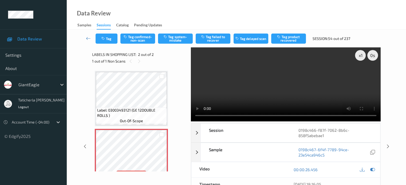
click at [146, 32] on div "Tag Tag confirmed-non-scan Tag system-mistake Tag failed to recover Tag delayed…" at bounding box center [236, 39] width 317 height 18
click at [145, 38] on button "Tag confirmed-non-scan" at bounding box center [137, 39] width 35 height 10
click at [87, 38] on icon at bounding box center [88, 38] width 5 height 5
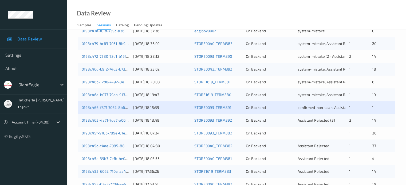
scroll to position [240, 0]
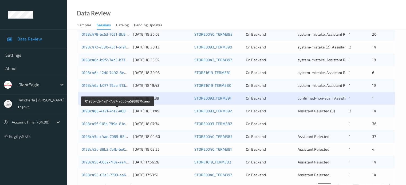
click at [118, 109] on link "0198c465-4a71-7de7-a006-a598f871daee" at bounding box center [118, 111] width 72 height 5
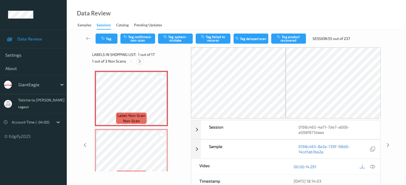
click at [140, 62] on icon at bounding box center [139, 61] width 5 height 5
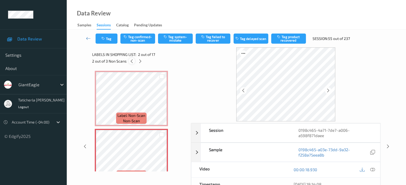
click at [131, 59] on icon at bounding box center [131, 61] width 5 height 5
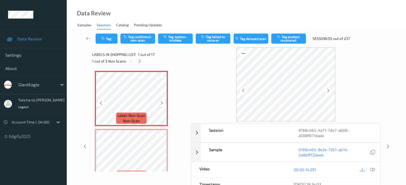
click at [161, 100] on div at bounding box center [161, 103] width 7 height 7
click at [161, 103] on icon at bounding box center [162, 103] width 5 height 5
click at [371, 169] on icon at bounding box center [372, 170] width 5 height 5
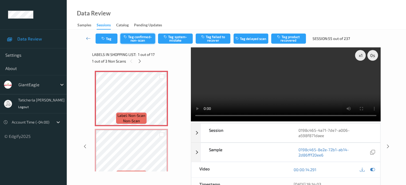
click at [142, 41] on button "Tag confirmed-non-scan" at bounding box center [137, 39] width 35 height 10
click at [293, 37] on button "Tag product recovered" at bounding box center [288, 39] width 35 height 10
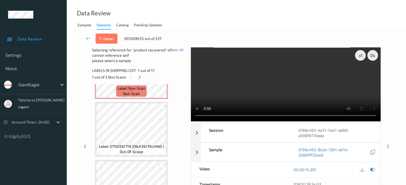
scroll to position [107, 0]
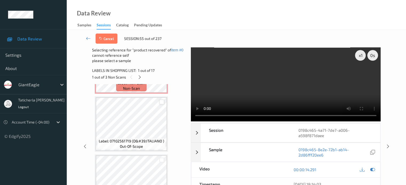
click at [160, 101] on div at bounding box center [161, 102] width 5 height 5
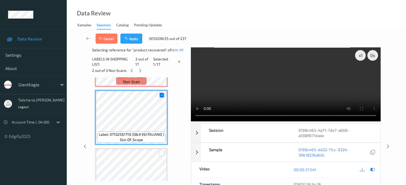
click at [160, 153] on div at bounding box center [161, 153] width 5 height 5
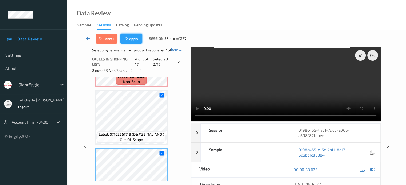
click at [132, 38] on button "Apply" at bounding box center [131, 39] width 22 height 10
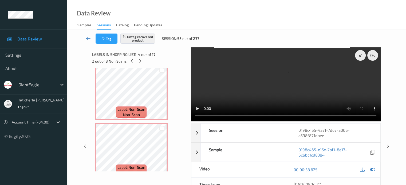
scroll to position [0, 0]
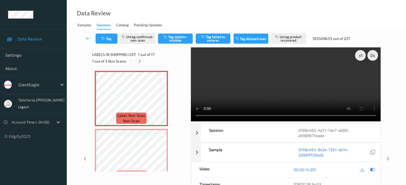
click at [140, 61] on icon at bounding box center [139, 61] width 5 height 5
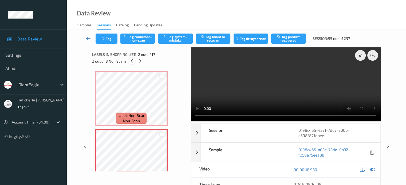
click at [132, 61] on icon at bounding box center [131, 61] width 5 height 5
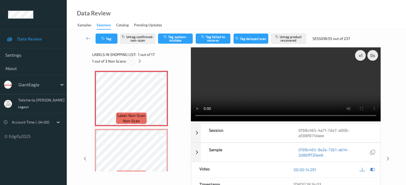
click at [133, 62] on icon at bounding box center [131, 61] width 5 height 5
click at [161, 102] on icon at bounding box center [162, 103] width 5 height 5
click at [162, 162] on icon at bounding box center [162, 161] width 5 height 5
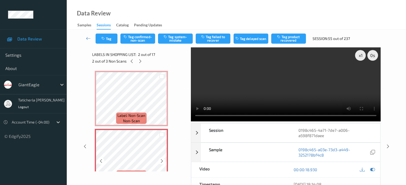
click at [162, 162] on icon at bounding box center [162, 161] width 5 height 5
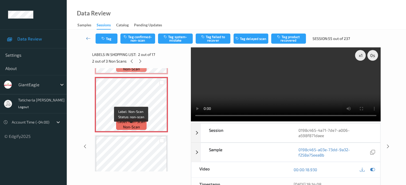
scroll to position [53, 0]
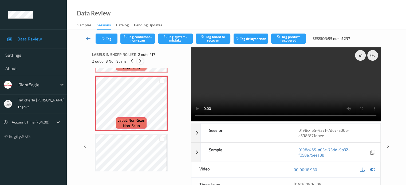
click at [141, 61] on icon at bounding box center [140, 61] width 5 height 5
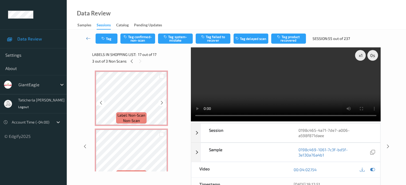
scroll to position [0, 0]
click at [138, 40] on button "Tag confirmed-non-scan" at bounding box center [137, 39] width 35 height 10
click at [290, 37] on button "Tag product recovered" at bounding box center [288, 39] width 35 height 10
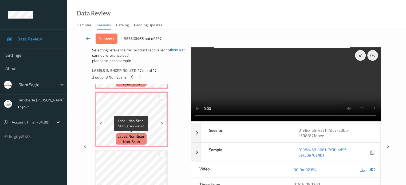
scroll to position [80, 0]
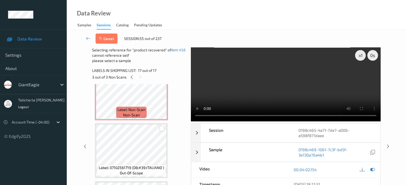
click at [162, 129] on div at bounding box center [161, 128] width 5 height 5
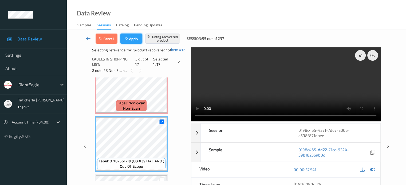
click at [137, 36] on button "Apply" at bounding box center [131, 39] width 22 height 10
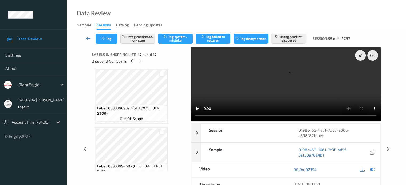
scroll to position [235, 0]
click at [132, 62] on icon at bounding box center [131, 61] width 5 height 5
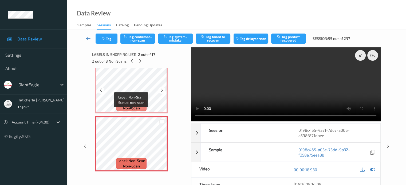
scroll to position [29, 0]
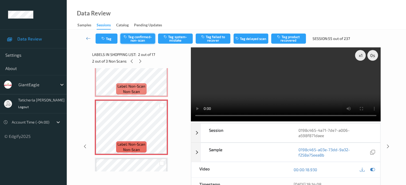
click at [138, 41] on button "Tag confirmed-non-scan" at bounding box center [137, 39] width 35 height 10
click at [294, 36] on button "Tag product recovered" at bounding box center [288, 39] width 35 height 10
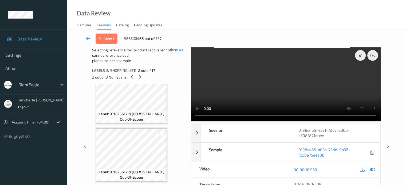
scroll to position [163, 0]
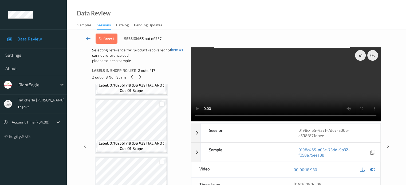
click at [161, 104] on div at bounding box center [161, 104] width 5 height 5
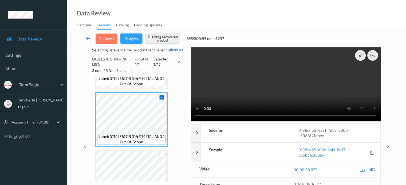
click at [131, 37] on button "Apply" at bounding box center [131, 39] width 22 height 10
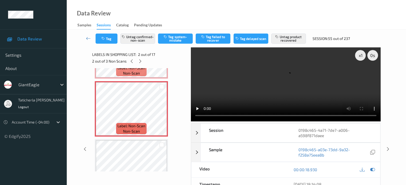
scroll to position [56, 0]
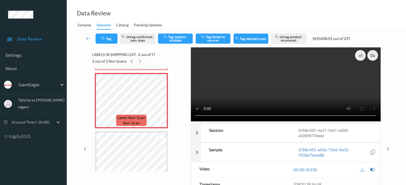
click at [139, 59] on icon at bounding box center [140, 61] width 5 height 5
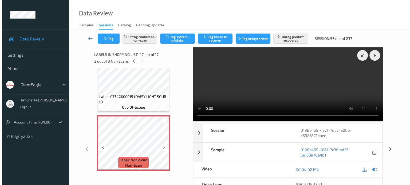
scroll to position [888, 0]
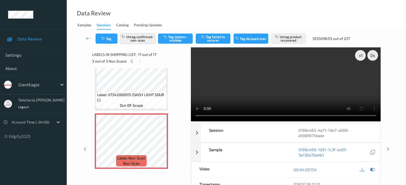
click at [142, 40] on button "Untag confirmed-non-scan" at bounding box center [137, 39] width 35 height 10
click at [290, 35] on button "Untag product recovered" at bounding box center [288, 39] width 35 height 10
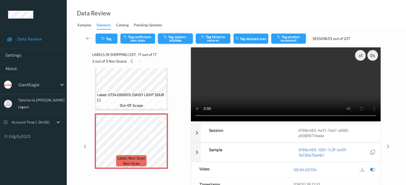
click at [173, 38] on button "Tag system-mistake" at bounding box center [175, 39] width 35 height 10
click at [109, 38] on button "Tag" at bounding box center [106, 39] width 22 height 10
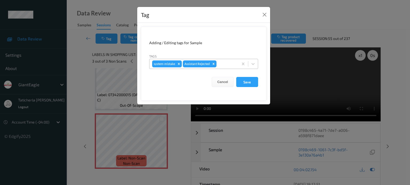
click at [225, 65] on div at bounding box center [226, 64] width 18 height 6
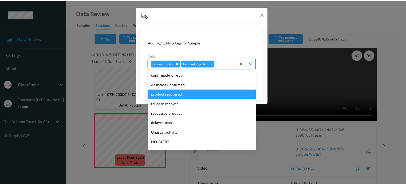
scroll to position [47, 0]
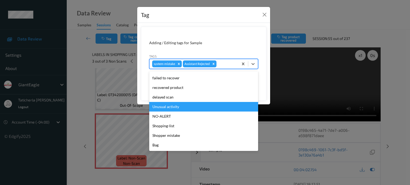
click at [171, 108] on div "Unusual activity" at bounding box center [203, 107] width 109 height 10
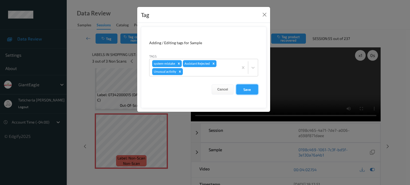
click at [248, 90] on button "Save" at bounding box center [247, 90] width 22 height 10
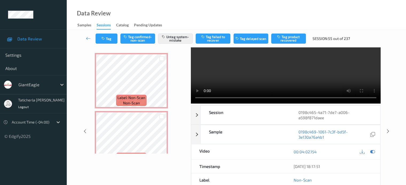
scroll to position [0, 0]
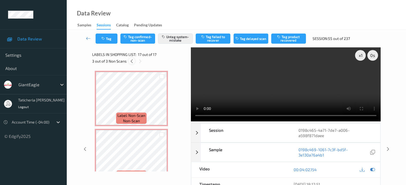
click at [131, 61] on icon at bounding box center [131, 61] width 5 height 5
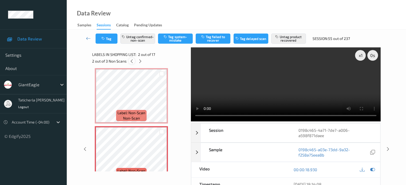
click at [129, 63] on icon at bounding box center [131, 61] width 5 height 5
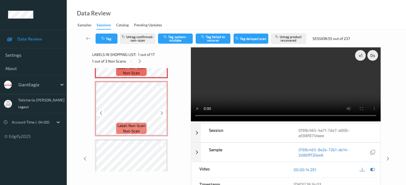
scroll to position [53, 0]
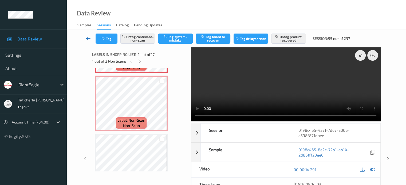
click at [89, 38] on icon at bounding box center [88, 38] width 5 height 5
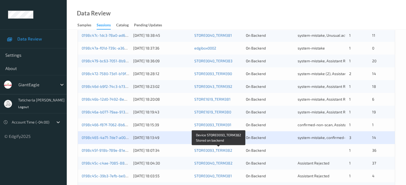
scroll to position [240, 0]
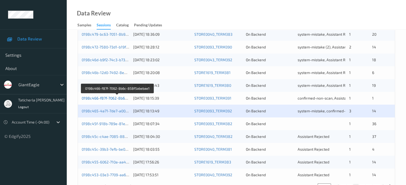
click at [114, 99] on link "0198c466-f87f-7062-8b6c-858f5abebae1" at bounding box center [117, 98] width 71 height 5
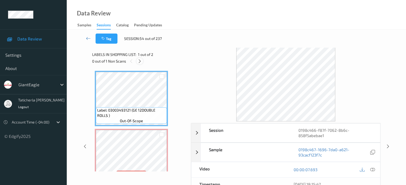
click at [140, 61] on icon at bounding box center [139, 61] width 5 height 5
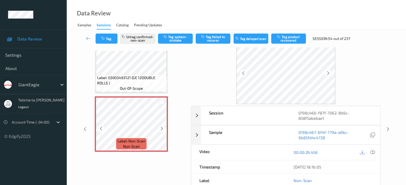
scroll to position [27, 0]
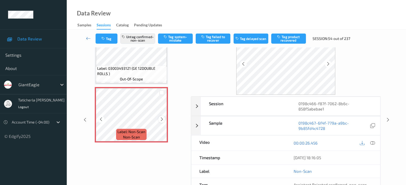
click at [162, 120] on icon at bounding box center [162, 119] width 5 height 5
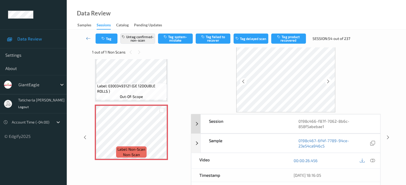
scroll to position [0, 0]
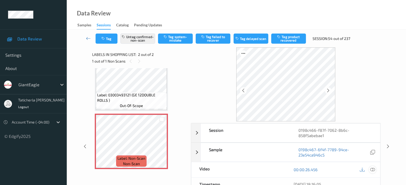
click at [371, 169] on icon at bounding box center [372, 170] width 5 height 5
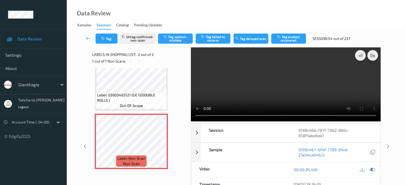
click at [89, 37] on icon at bounding box center [88, 38] width 5 height 5
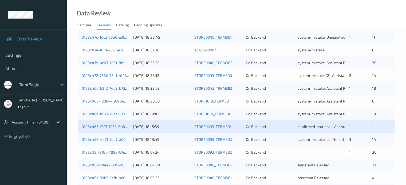
scroll to position [240, 0]
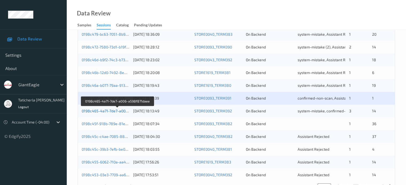
click at [120, 110] on link "0198c465-4a71-7de7-a006-a598f871daee" at bounding box center [118, 111] width 72 height 5
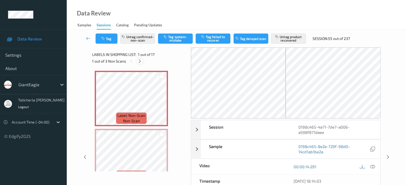
click at [140, 61] on icon at bounding box center [139, 61] width 5 height 5
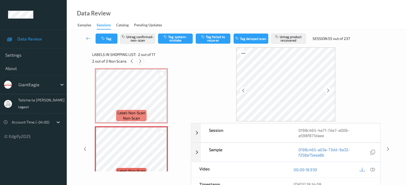
click at [140, 61] on icon at bounding box center [140, 61] width 5 height 5
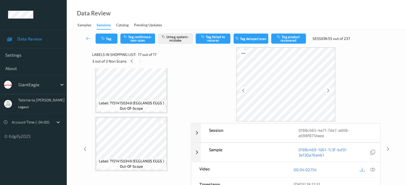
scroll to position [701, 0]
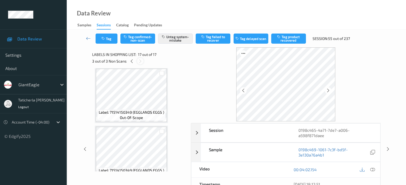
click at [140, 62] on icon at bounding box center [140, 61] width 5 height 5
click at [131, 61] on icon at bounding box center [131, 61] width 5 height 5
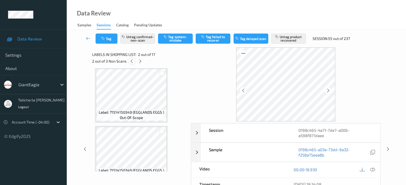
scroll to position [3, 0]
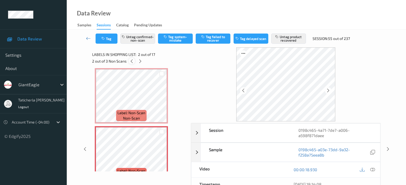
click at [131, 61] on icon at bounding box center [131, 61] width 5 height 5
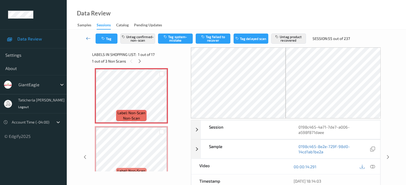
click at [87, 36] on icon at bounding box center [88, 38] width 5 height 5
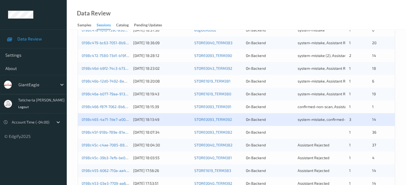
scroll to position [258, 0]
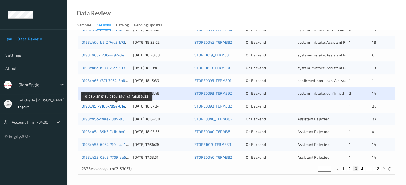
click at [119, 106] on link "0198c45f-918b-789e-81e1-c71fa8d56d33" at bounding box center [117, 106] width 71 height 5
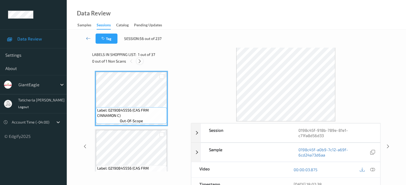
click at [138, 62] on icon at bounding box center [139, 61] width 5 height 5
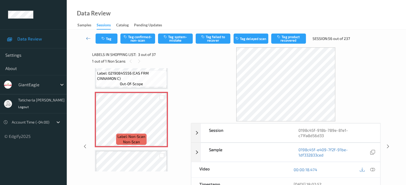
scroll to position [87, 0]
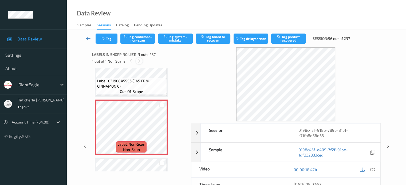
click at [140, 61] on icon at bounding box center [139, 61] width 5 height 5
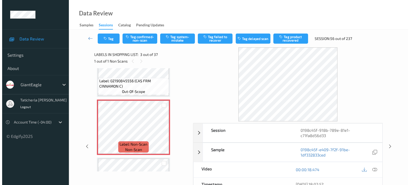
scroll to position [114, 0]
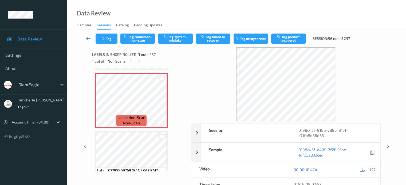
click at [371, 168] on icon at bounding box center [372, 170] width 5 height 5
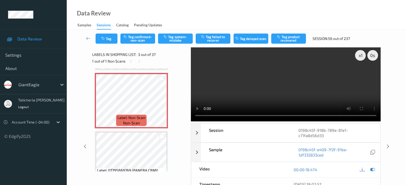
click at [357, 77] on video at bounding box center [286, 84] width 190 height 74
click at [183, 39] on button "Tag system-mistake" at bounding box center [175, 39] width 35 height 10
click at [110, 37] on button "Tag" at bounding box center [106, 39] width 22 height 10
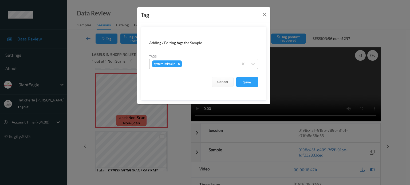
click at [214, 66] on div at bounding box center [209, 64] width 53 height 6
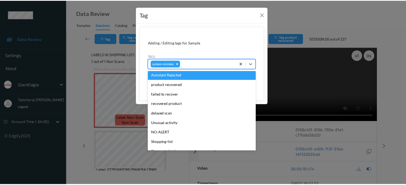
scroll to position [53, 0]
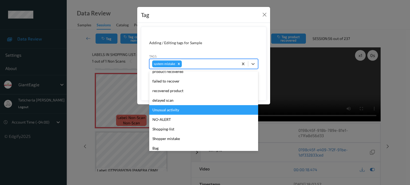
click at [190, 109] on div "Unusual activity" at bounding box center [203, 110] width 109 height 10
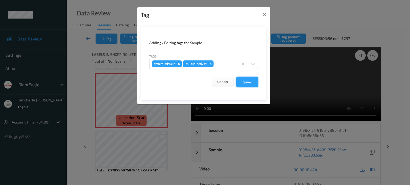
click at [246, 82] on button "Save" at bounding box center [247, 82] width 22 height 10
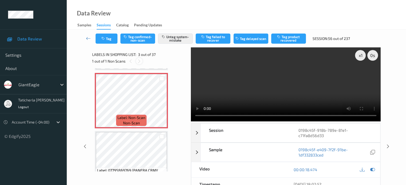
click at [139, 61] on icon at bounding box center [139, 61] width 5 height 5
click at [88, 36] on icon at bounding box center [88, 38] width 5 height 5
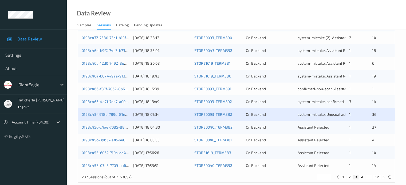
scroll to position [258, 0]
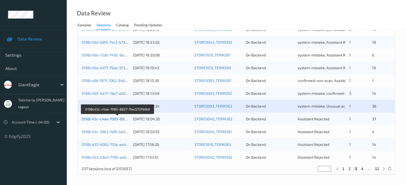
click at [113, 121] on link "0198c45c-c4ae-7085-8827-7be2215f9db9" at bounding box center [118, 119] width 72 height 5
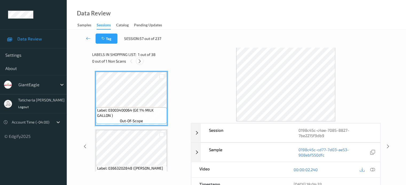
click at [141, 61] on icon at bounding box center [139, 61] width 5 height 5
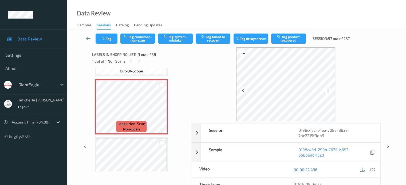
scroll to position [114, 0]
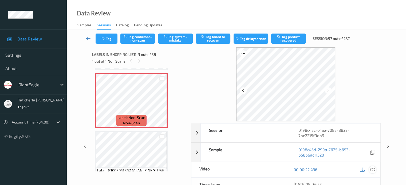
click at [371, 169] on icon at bounding box center [372, 170] width 5 height 5
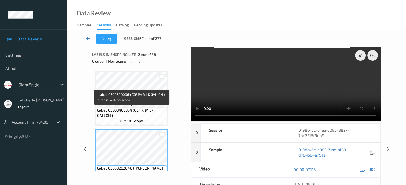
scroll to position [27, 0]
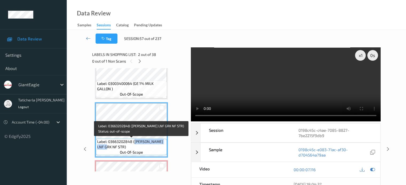
drag, startPoint x: 133, startPoint y: 142, endPoint x: 166, endPoint y: 145, distance: 32.4
click at [166, 145] on div "Label: 03663202848 ([PERSON_NAME] LNF GRK NF STR) out-of-scope" at bounding box center [131, 147] width 71 height 17
copy span "[PERSON_NAME] LNF GRK NF STR)"
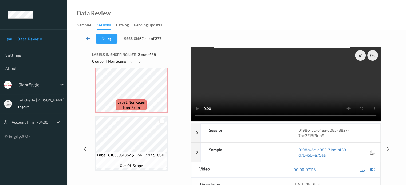
scroll to position [160, 0]
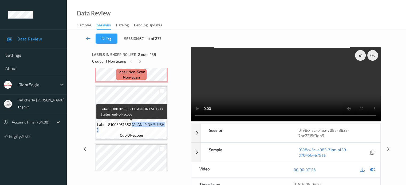
drag, startPoint x: 131, startPoint y: 125, endPoint x: 163, endPoint y: 128, distance: 32.1
click at [163, 128] on span "Label: 81003051852 (ALANI PINK SLUSH )" at bounding box center [131, 127] width 68 height 11
copy span "(ALANI PINK SLUSH )"
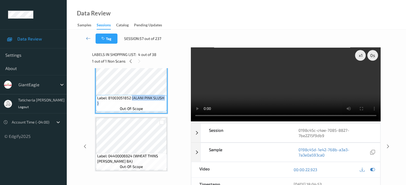
scroll to position [213, 0]
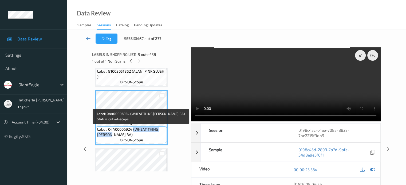
drag, startPoint x: 133, startPoint y: 129, endPoint x: 158, endPoint y: 135, distance: 25.2
click at [158, 135] on span "Label: 04400006924 (WHEAT THINS [PERSON_NAME] BA)" at bounding box center [131, 132] width 68 height 11
copy span "(WHEAT THINS [PERSON_NAME] BA)"
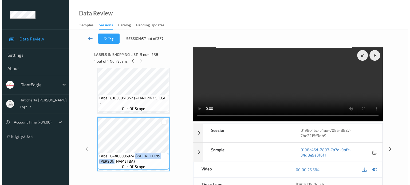
scroll to position [160, 0]
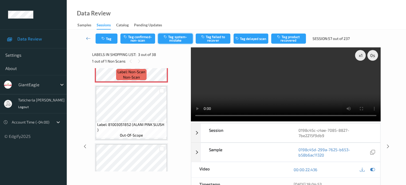
click at [171, 35] on button "Tag system-mistake" at bounding box center [175, 39] width 35 height 10
click at [109, 39] on button "Tag" at bounding box center [106, 39] width 22 height 10
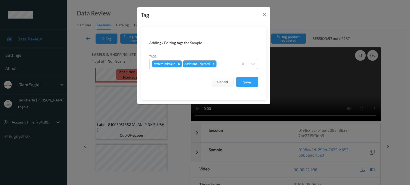
click at [225, 62] on div at bounding box center [226, 64] width 18 height 6
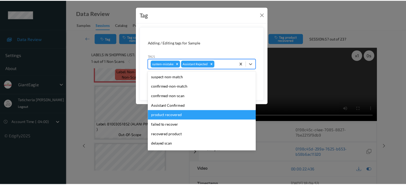
scroll to position [47, 0]
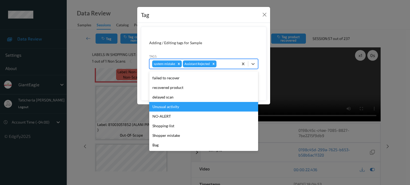
click at [181, 105] on div "Unusual activity" at bounding box center [203, 107] width 109 height 10
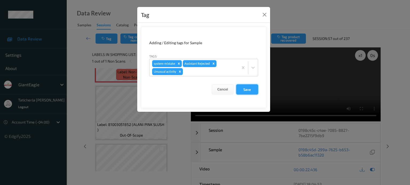
click at [252, 87] on button "Save" at bounding box center [247, 90] width 22 height 10
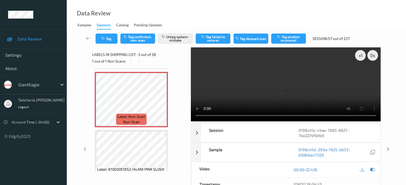
scroll to position [107, 0]
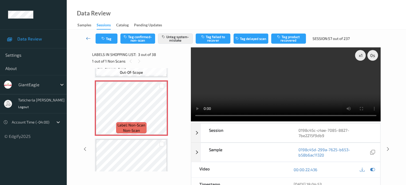
click at [86, 38] on icon at bounding box center [88, 38] width 5 height 5
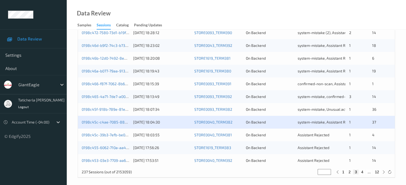
scroll to position [258, 0]
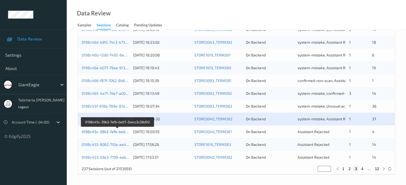
click at [117, 132] on link "0198c45c-39b3-7efb-be07-2eecc2c28d02" at bounding box center [118, 132] width 72 height 5
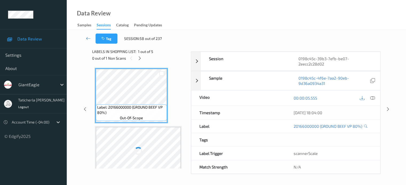
scroll to position [71, 0]
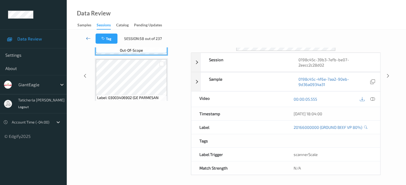
click at [89, 36] on icon at bounding box center [88, 38] width 5 height 5
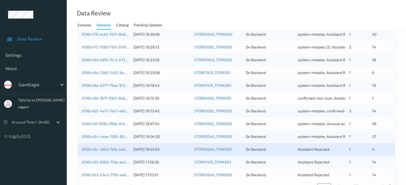
scroll to position [258, 0]
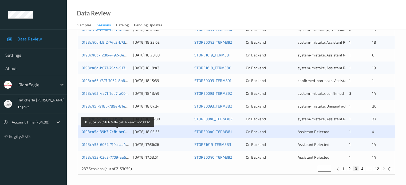
click at [118, 130] on link "0198c45c-39b3-7efb-be07-2eecc2c28d02" at bounding box center [118, 132] width 72 height 5
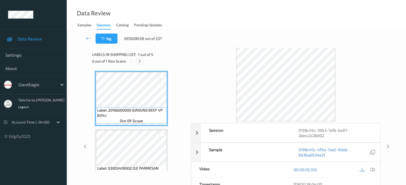
click at [140, 59] on icon at bounding box center [139, 61] width 5 height 5
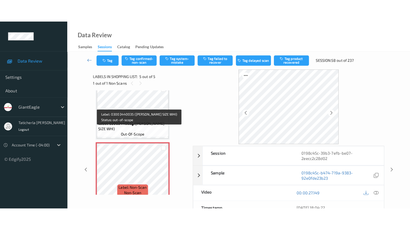
scroll to position [190, 0]
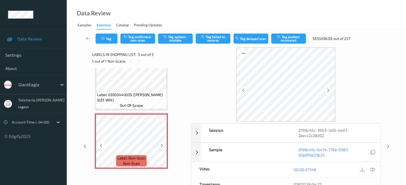
click at [164, 145] on icon at bounding box center [162, 146] width 5 height 5
click at [372, 168] on icon at bounding box center [372, 170] width 5 height 5
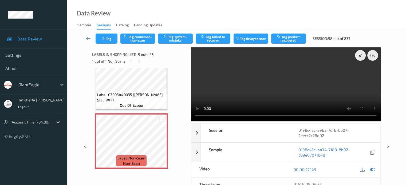
click at [362, 74] on video at bounding box center [286, 84] width 190 height 74
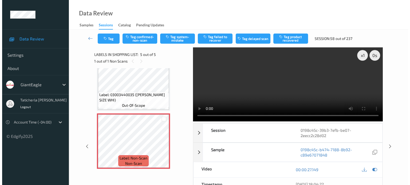
scroll to position [145, 0]
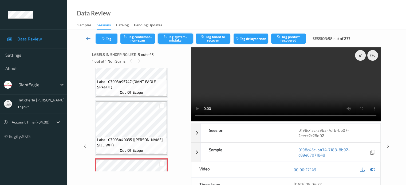
click at [177, 38] on button "Tag system-mistake" at bounding box center [175, 39] width 35 height 10
click at [109, 41] on button "Tag" at bounding box center [106, 39] width 22 height 10
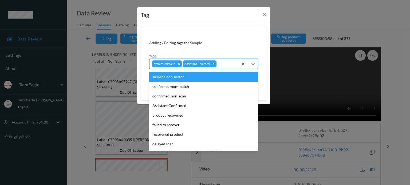
drag, startPoint x: 229, startPoint y: 63, endPoint x: 237, endPoint y: 79, distance: 16.9
click at [230, 64] on div at bounding box center [226, 64] width 18 height 6
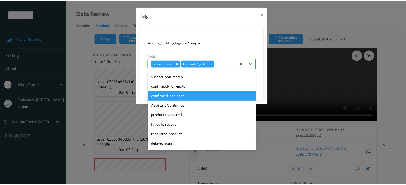
scroll to position [47, 0]
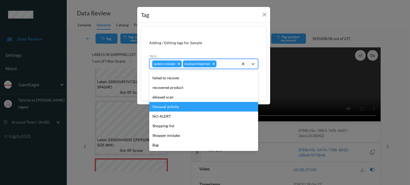
click at [183, 105] on div "Unusual activity" at bounding box center [203, 107] width 109 height 10
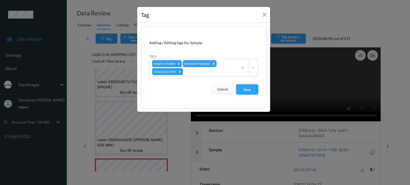
click at [247, 87] on button "Save" at bounding box center [247, 90] width 22 height 10
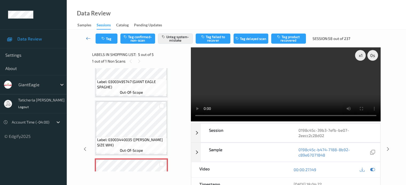
click at [87, 37] on icon at bounding box center [88, 38] width 5 height 5
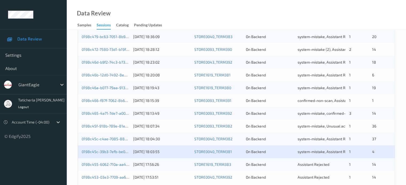
scroll to position [258, 0]
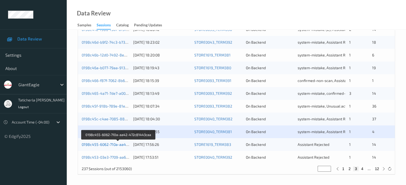
click at [103, 144] on link "0198c455-6062-710a-aa42-472c81443caa" at bounding box center [118, 144] width 73 height 5
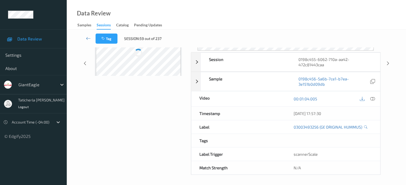
scroll to position [71, 0]
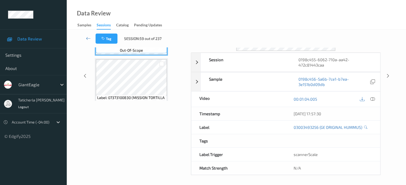
click at [226, 1] on div "Data Review Samples Sessions Catalog Pending Updates" at bounding box center [236, 15] width 339 height 30
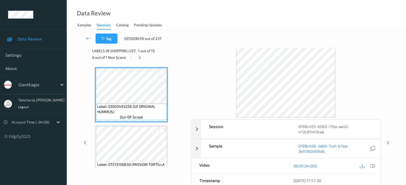
scroll to position [0, 0]
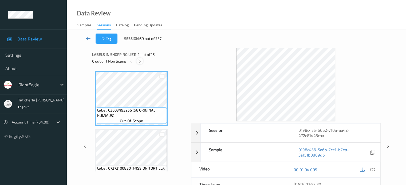
click at [139, 62] on icon at bounding box center [139, 61] width 5 height 5
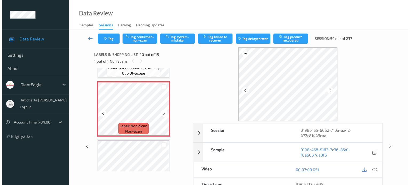
scroll to position [521, 0]
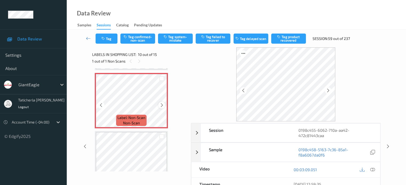
click at [159, 106] on div at bounding box center [161, 105] width 7 height 7
click at [160, 104] on icon at bounding box center [162, 105] width 5 height 5
click at [371, 169] on icon at bounding box center [372, 170] width 5 height 5
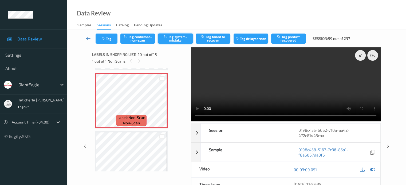
click at [181, 36] on button "Tag system-mistake" at bounding box center [175, 39] width 35 height 10
click at [108, 39] on button "Tag" at bounding box center [106, 39] width 22 height 10
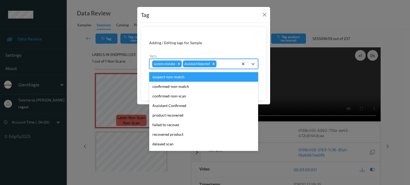
click at [230, 65] on div at bounding box center [226, 64] width 18 height 6
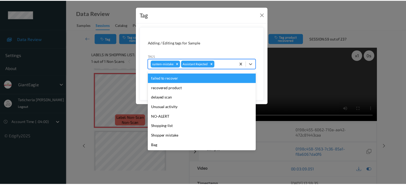
scroll to position [47, 0]
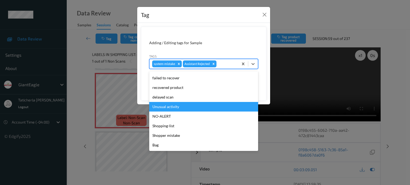
click at [208, 106] on div "Unusual activity" at bounding box center [203, 107] width 109 height 10
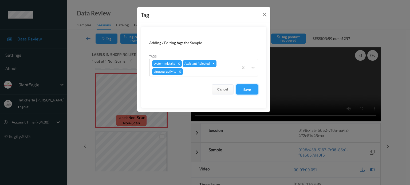
click at [249, 88] on button "Save" at bounding box center [247, 90] width 22 height 10
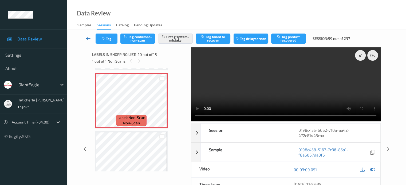
click at [90, 39] on icon at bounding box center [88, 38] width 5 height 5
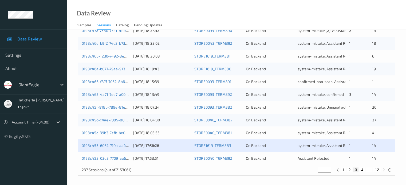
scroll to position [258, 0]
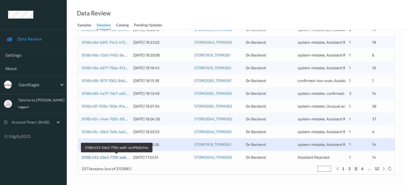
click at [120, 159] on link "0198c453-03e3-7709-aa61-cecff3d2cf4a" at bounding box center [117, 157] width 70 height 5
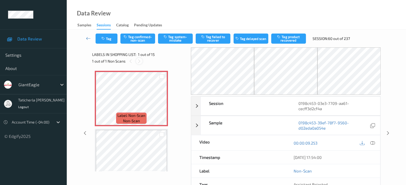
click at [138, 63] on icon at bounding box center [139, 61] width 5 height 5
click at [372, 142] on icon at bounding box center [372, 143] width 5 height 5
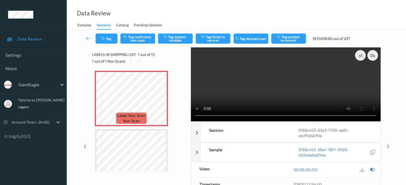
click at [361, 74] on video at bounding box center [286, 84] width 190 height 74
click at [172, 39] on button "Tag system-mistake" at bounding box center [175, 39] width 35 height 10
click at [108, 41] on button "Tag" at bounding box center [106, 39] width 22 height 10
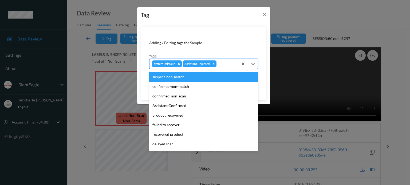
click at [230, 64] on div at bounding box center [226, 64] width 18 height 6
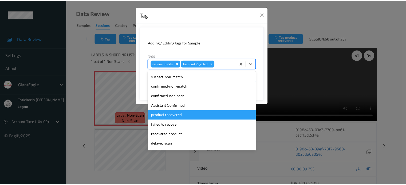
scroll to position [47, 0]
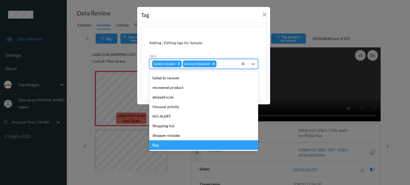
click at [177, 146] on div "Bag" at bounding box center [203, 146] width 109 height 10
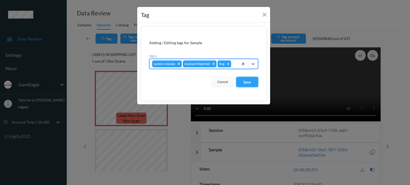
click at [253, 83] on button "Save" at bounding box center [247, 82] width 22 height 10
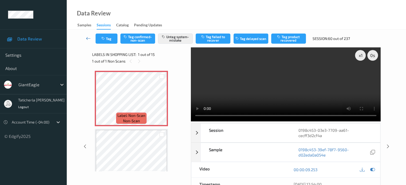
click at [89, 39] on icon at bounding box center [88, 38] width 5 height 5
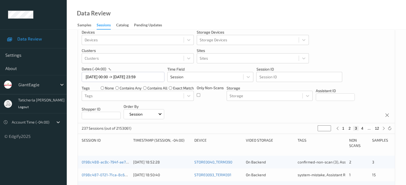
scroll to position [27, 0]
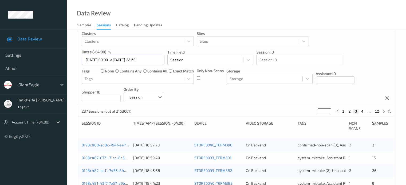
click at [378, 111] on button "12" at bounding box center [376, 111] width 7 height 5
type input "**"
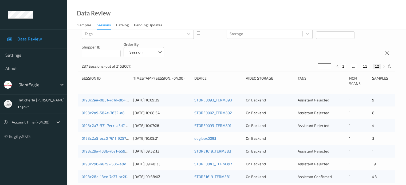
scroll to position [80, 0]
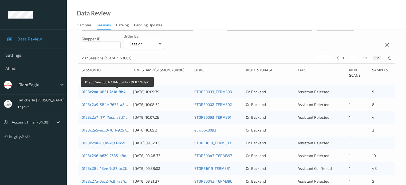
click at [104, 90] on link "0198c2aa-0851-7d1d-8b44-2393f274d971" at bounding box center [118, 92] width 72 height 5
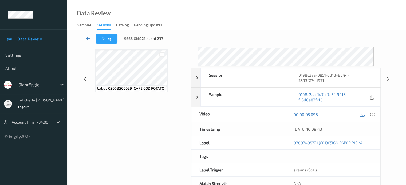
scroll to position [71, 0]
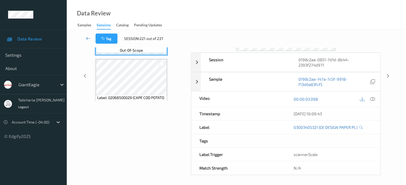
click at [88, 38] on icon at bounding box center [88, 38] width 5 height 5
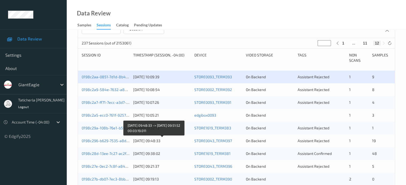
scroll to position [107, 0]
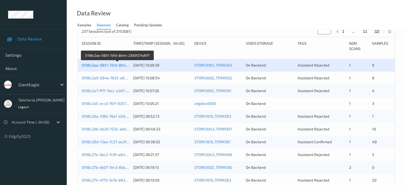
click at [107, 67] on link "0198c2aa-0851-7d1d-8b44-2393f274d971" at bounding box center [118, 65] width 72 height 5
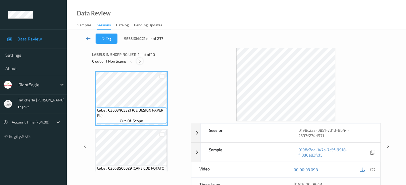
click at [139, 61] on icon at bounding box center [139, 61] width 5 height 5
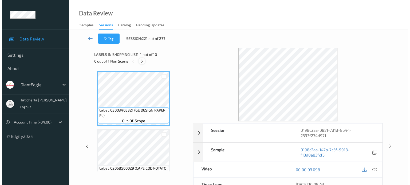
scroll to position [352, 0]
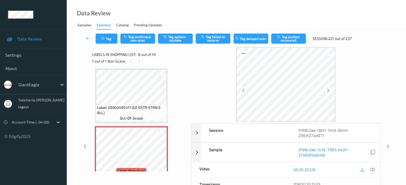
click at [371, 169] on icon at bounding box center [372, 170] width 5 height 5
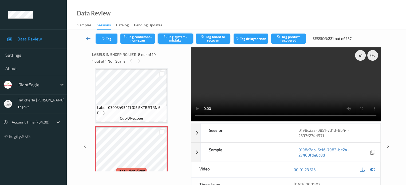
click at [177, 36] on button "Tag system-mistake" at bounding box center [175, 39] width 35 height 10
click at [107, 36] on button "Tag" at bounding box center [106, 39] width 22 height 10
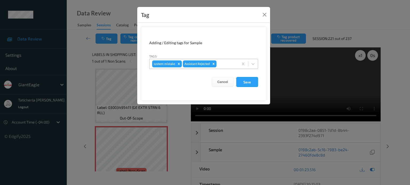
click at [230, 65] on div at bounding box center [226, 64] width 18 height 6
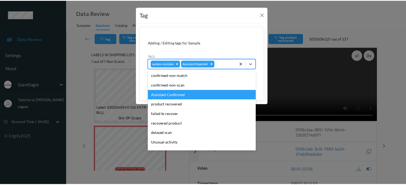
scroll to position [47, 0]
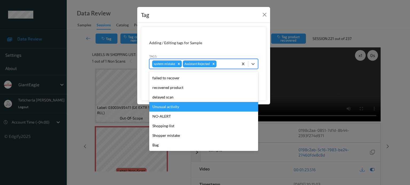
click at [203, 105] on div "Unusual activity" at bounding box center [203, 107] width 109 height 10
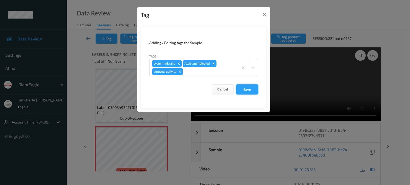
click at [245, 86] on button "Save" at bounding box center [247, 90] width 22 height 10
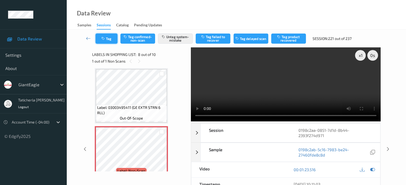
click at [106, 40] on button "Tag" at bounding box center [106, 39] width 22 height 10
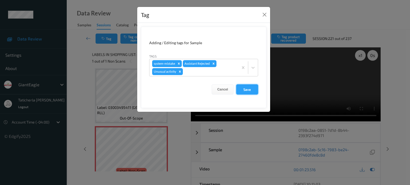
click at [244, 88] on button "Save" at bounding box center [247, 90] width 22 height 10
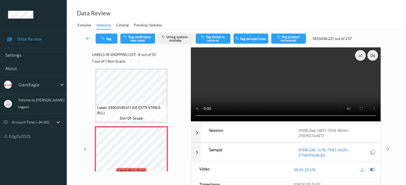
click at [89, 38] on icon at bounding box center [88, 38] width 5 height 5
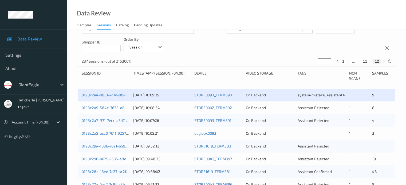
scroll to position [107, 0]
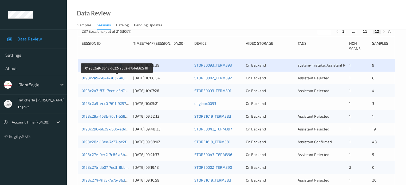
click at [116, 78] on link "0198c2a9-584e-7632-a8d2-77b14b62a1ff" at bounding box center [117, 78] width 71 height 5
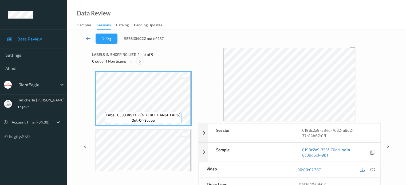
click at [140, 60] on icon at bounding box center [139, 61] width 5 height 5
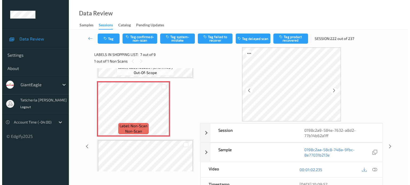
scroll to position [347, 0]
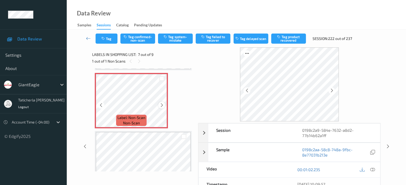
click at [160, 105] on icon at bounding box center [162, 105] width 5 height 5
click at [160, 104] on icon at bounding box center [162, 105] width 5 height 5
click at [371, 168] on icon at bounding box center [372, 170] width 5 height 5
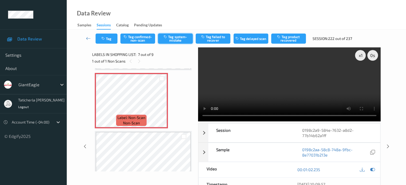
click at [175, 40] on button "Tag system-mistake" at bounding box center [175, 39] width 35 height 10
click at [109, 40] on button "Tag" at bounding box center [106, 39] width 22 height 10
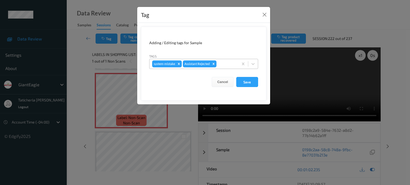
click at [229, 66] on div at bounding box center [226, 64] width 18 height 6
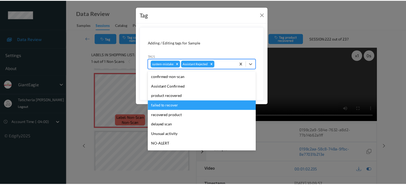
scroll to position [47, 0]
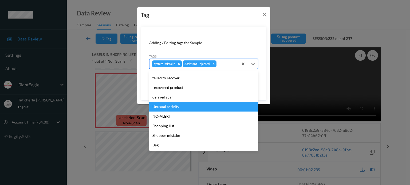
click at [195, 106] on div "Unusual activity" at bounding box center [203, 107] width 109 height 10
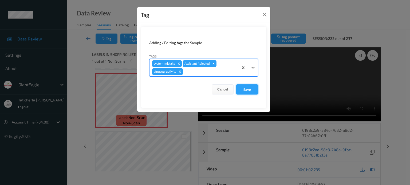
click at [246, 86] on button "Save" at bounding box center [247, 90] width 22 height 10
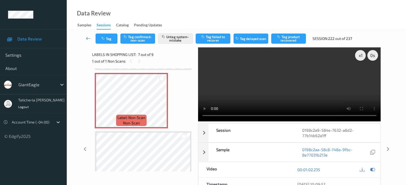
click at [89, 37] on icon at bounding box center [88, 38] width 5 height 5
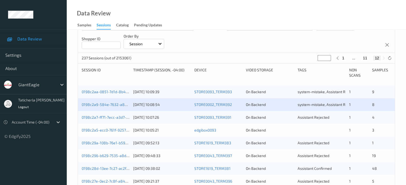
scroll to position [107, 0]
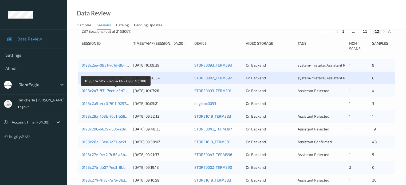
click at [110, 91] on link "0198c2a7-ff71-7ecc-a3d7-3395d7cbf108" at bounding box center [116, 91] width 69 height 5
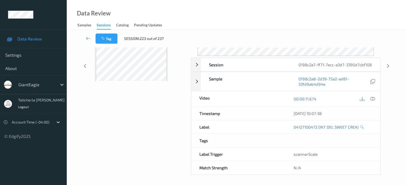
scroll to position [65, 0]
click at [87, 36] on icon at bounding box center [88, 38] width 5 height 5
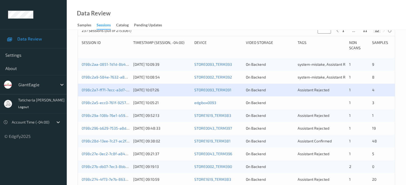
scroll to position [133, 0]
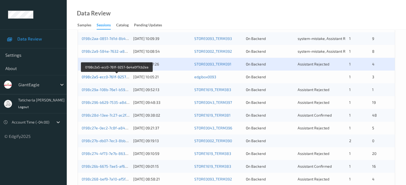
click at [115, 75] on link "0198c2a5-ecc0-761f-9257-6e4a0f7cb2ea" at bounding box center [117, 77] width 70 height 5
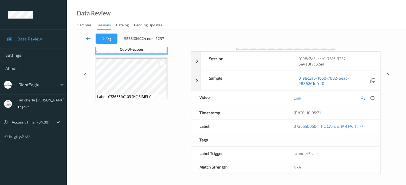
scroll to position [71, 0]
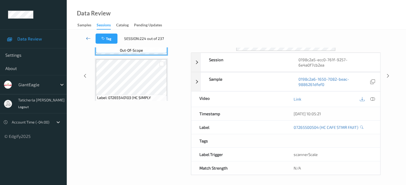
click at [88, 39] on icon at bounding box center [88, 38] width 5 height 5
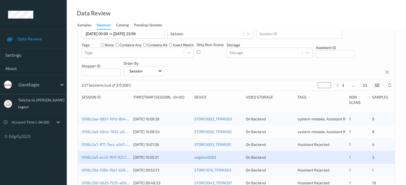
scroll to position [53, 0]
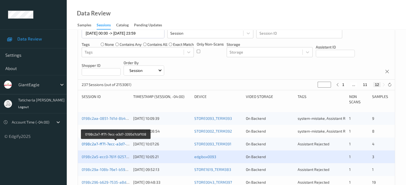
click at [120, 144] on link "0198c2a7-ff71-7ecc-a3d7-3395d7cbf108" at bounding box center [116, 144] width 69 height 5
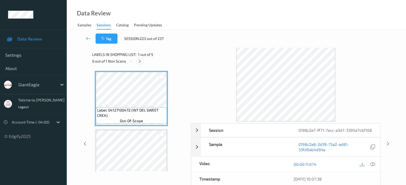
click at [141, 61] on icon at bounding box center [139, 61] width 5 height 5
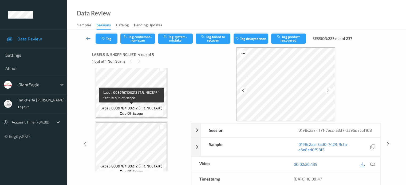
scroll to position [92, 0]
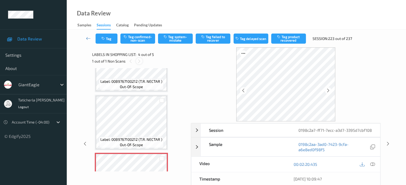
click at [139, 62] on icon at bounding box center [139, 61] width 5 height 5
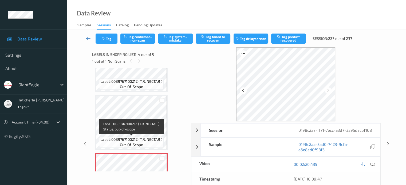
scroll to position [146, 0]
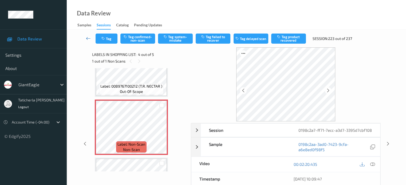
click at [88, 37] on icon at bounding box center [88, 38] width 5 height 5
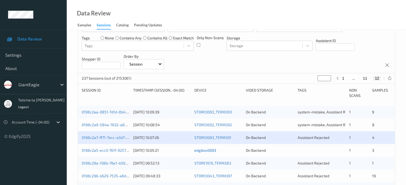
scroll to position [80, 0]
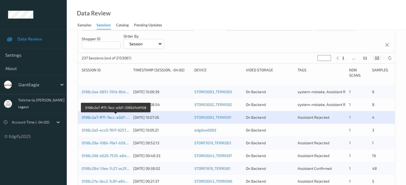
click at [100, 115] on link "0198c2a7-ff71-7ecc-a3d7-3395d7cbf108" at bounding box center [116, 117] width 69 height 5
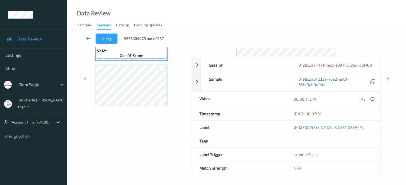
scroll to position [12, 0]
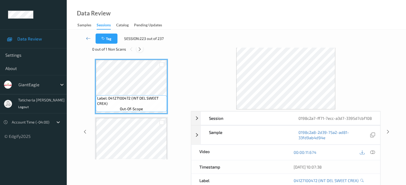
click at [139, 48] on icon at bounding box center [139, 49] width 5 height 5
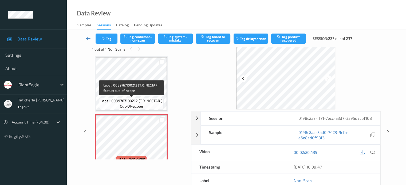
scroll to position [146, 0]
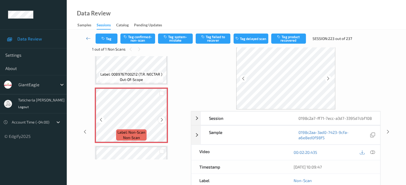
click at [160, 118] on icon at bounding box center [162, 120] width 5 height 5
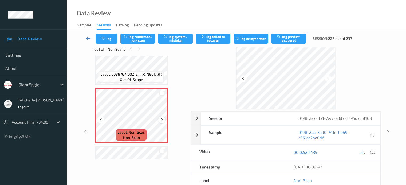
click at [164, 118] on icon at bounding box center [162, 120] width 5 height 5
click at [163, 118] on icon at bounding box center [162, 120] width 5 height 5
click at [162, 118] on icon at bounding box center [162, 120] width 5 height 5
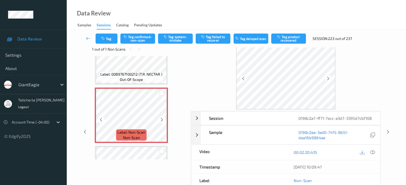
click at [162, 118] on icon at bounding box center [162, 120] width 5 height 5
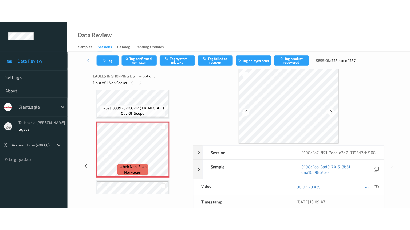
scroll to position [0, 0]
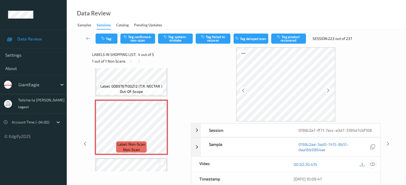
click at [372, 163] on icon at bounding box center [372, 164] width 5 height 5
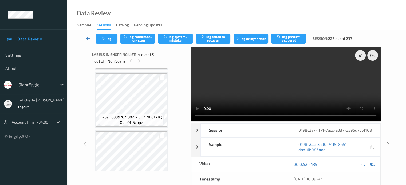
scroll to position [57, 0]
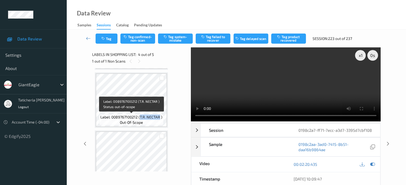
drag, startPoint x: 140, startPoint y: 116, endPoint x: 160, endPoint y: 118, distance: 20.4
click at [160, 118] on span "Label: 0089767100212 (T.R. NECTAR )" at bounding box center [131, 117] width 62 height 5
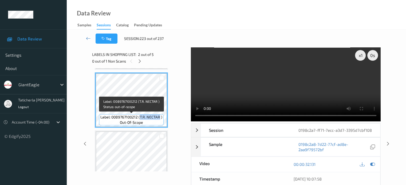
copy span "T.R. NECTAR"
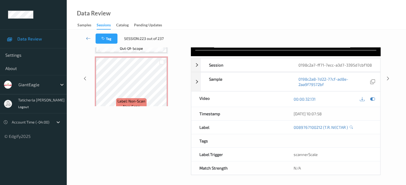
scroll to position [110, 0]
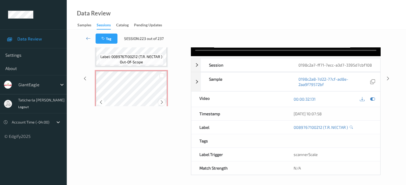
click at [164, 104] on div at bounding box center [161, 102] width 7 height 7
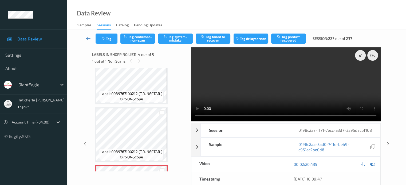
scroll to position [107, 0]
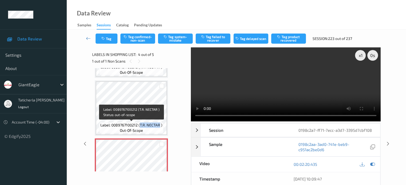
drag, startPoint x: 140, startPoint y: 125, endPoint x: 160, endPoint y: 128, distance: 20.8
click at [160, 128] on span "Label: 0089767100212 (T.R. NECTAR )" at bounding box center [131, 125] width 62 height 5
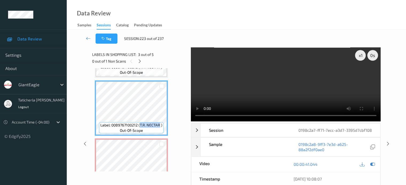
copy span "T.R. NECTAR"
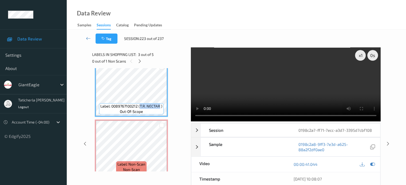
scroll to position [133, 0]
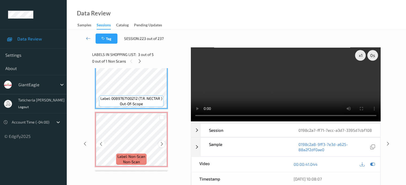
click at [163, 146] on icon at bounding box center [162, 144] width 5 height 5
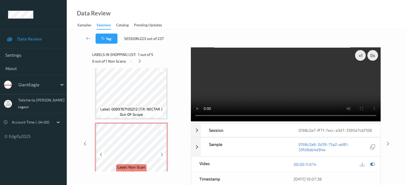
scroll to position [107, 0]
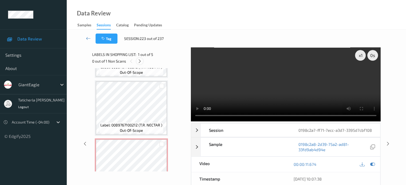
click at [141, 61] on icon at bounding box center [139, 61] width 5 height 5
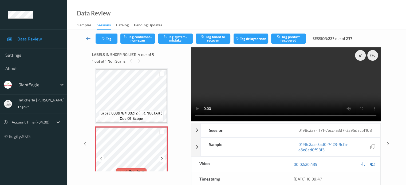
scroll to position [110, 0]
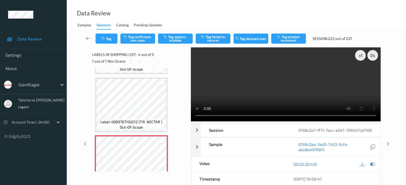
click at [88, 37] on icon at bounding box center [88, 38] width 5 height 5
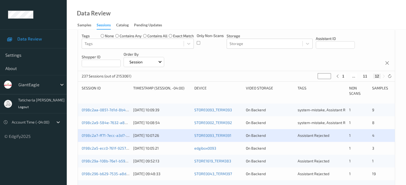
scroll to position [80, 0]
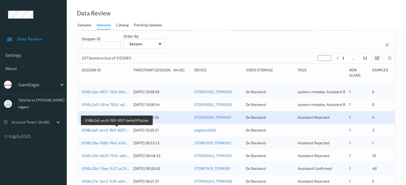
click at [114, 130] on link "0198c2a5-ecc0-761f-9257-6e4a0f7cb2ea" at bounding box center [117, 130] width 70 height 5
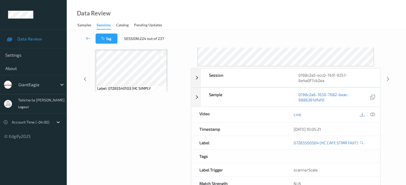
scroll to position [71, 0]
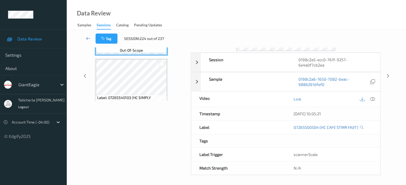
click at [87, 38] on icon at bounding box center [88, 38] width 5 height 5
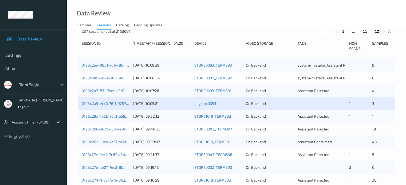
scroll to position [133, 0]
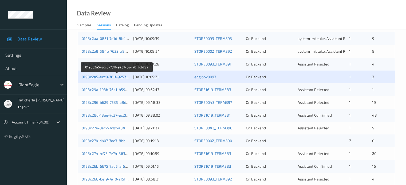
click at [114, 77] on link "0198c2a5-ecc0-761f-9257-6e4a0f7cb2ea" at bounding box center [117, 77] width 70 height 5
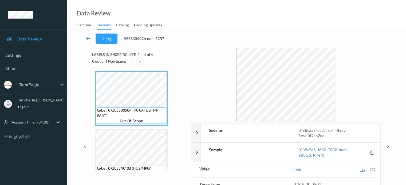
click at [139, 58] on div at bounding box center [139, 61] width 7 height 7
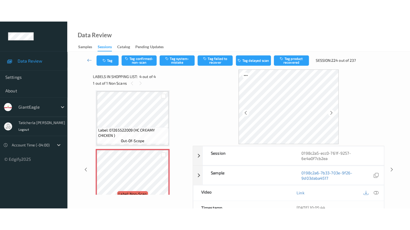
scroll to position [132, 0]
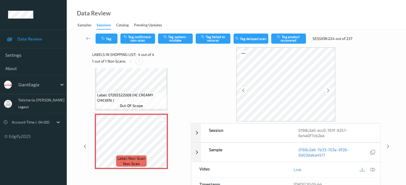
click at [138, 60] on icon at bounding box center [139, 61] width 5 height 5
click at [371, 169] on icon at bounding box center [372, 170] width 5 height 5
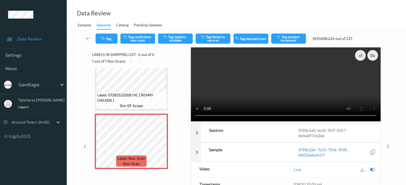
click at [362, 74] on video at bounding box center [286, 84] width 190 height 74
click at [161, 145] on icon at bounding box center [162, 146] width 5 height 5
click at [163, 144] on icon at bounding box center [162, 146] width 5 height 5
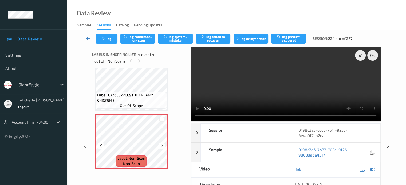
click at [163, 144] on icon at bounding box center [162, 146] width 5 height 5
click at [371, 165] on div "Link" at bounding box center [332, 169] width 94 height 15
click at [374, 169] on icon at bounding box center [372, 170] width 5 height 5
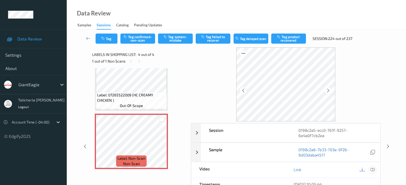
click at [370, 169] on icon at bounding box center [372, 170] width 5 height 5
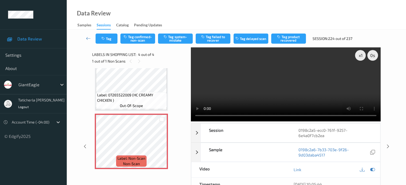
scroll to position [87, 0]
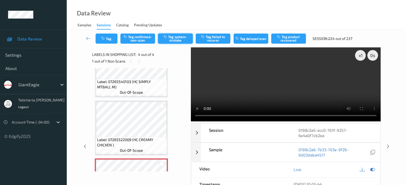
click at [182, 40] on button "Tag system-mistake" at bounding box center [175, 39] width 35 height 10
click at [88, 37] on icon at bounding box center [88, 38] width 5 height 5
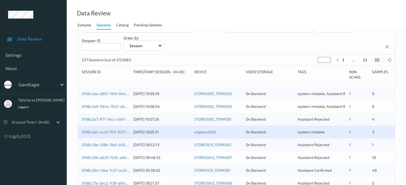
scroll to position [107, 0]
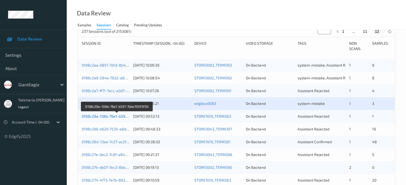
click at [111, 116] on link "0198c29a-108b-76e1-b597-7bbe700f3f39" at bounding box center [117, 116] width 70 height 5
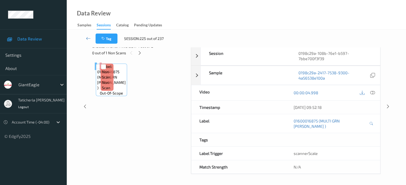
scroll to position [71, 0]
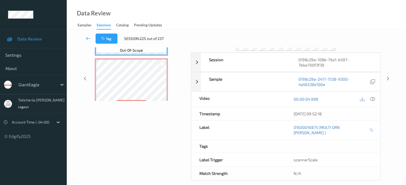
click at [91, 37] on link at bounding box center [88, 39] width 14 height 10
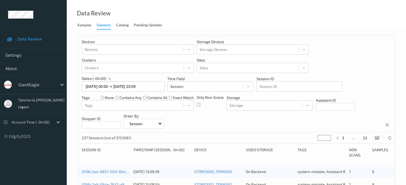
scroll to position [80, 0]
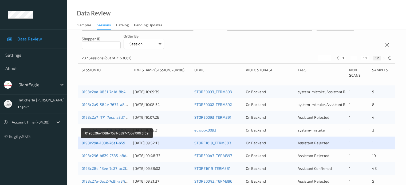
click at [105, 142] on link "0198c29a-108b-76e1-b597-7bbe700f3f39" at bounding box center [117, 143] width 70 height 5
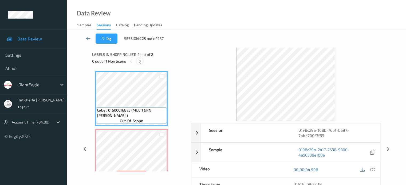
click at [140, 61] on icon at bounding box center [139, 61] width 5 height 5
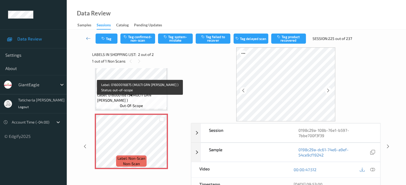
scroll to position [27, 0]
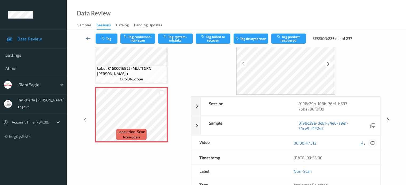
click at [371, 143] on icon at bounding box center [372, 143] width 5 height 5
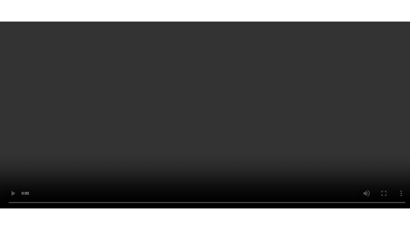
scroll to position [15, 0]
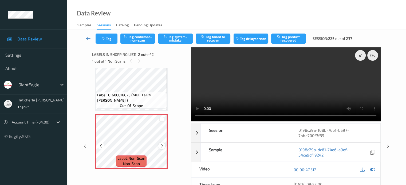
click at [160, 146] on icon at bounding box center [162, 146] width 5 height 5
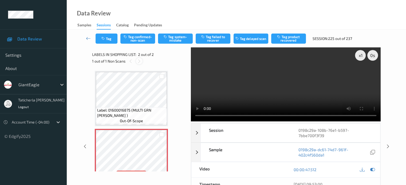
click at [138, 59] on icon at bounding box center [139, 61] width 5 height 5
click at [173, 39] on button "Tag system-mistake" at bounding box center [175, 39] width 35 height 10
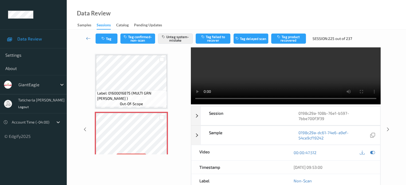
scroll to position [27, 0]
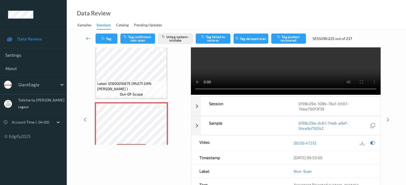
click at [88, 38] on icon at bounding box center [88, 38] width 5 height 5
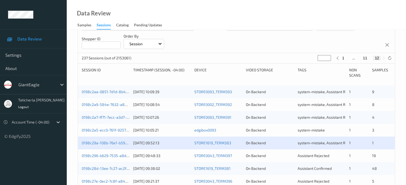
scroll to position [133, 0]
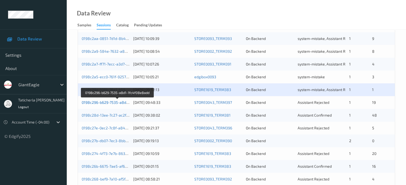
click at [112, 101] on link "0198c296-b629-7535-a8d1-1fc4f08e8add" at bounding box center [118, 102] width 72 height 5
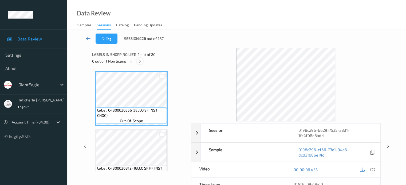
click at [141, 61] on icon at bounding box center [139, 61] width 5 height 5
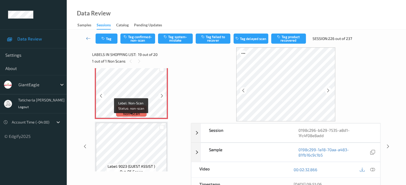
scroll to position [1062, 0]
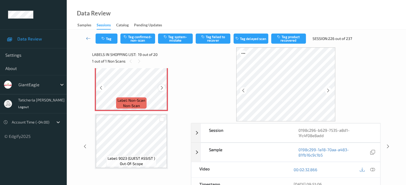
click at [163, 88] on icon at bounding box center [162, 88] width 5 height 5
click at [372, 170] on icon at bounding box center [372, 170] width 5 height 5
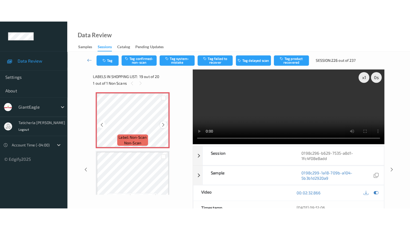
scroll to position [1035, 0]
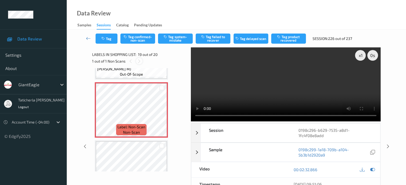
click at [139, 61] on icon at bounding box center [139, 61] width 5 height 5
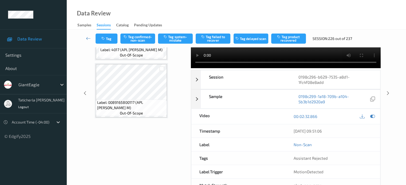
scroll to position [955, 0]
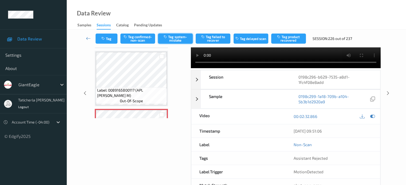
click at [182, 35] on button "Tag system-mistake" at bounding box center [175, 39] width 35 height 10
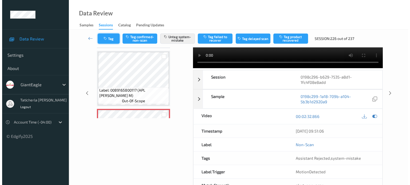
scroll to position [37, 0]
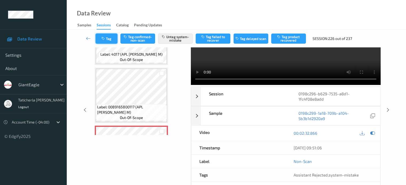
click at [114, 34] on button "Tag" at bounding box center [106, 39] width 22 height 10
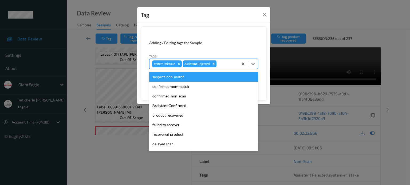
click at [230, 62] on div at bounding box center [226, 64] width 18 height 6
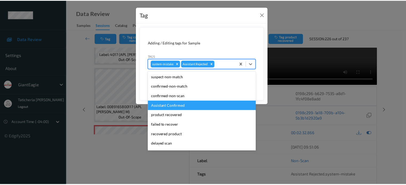
scroll to position [47, 0]
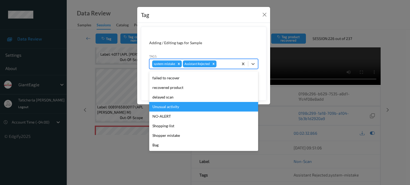
click at [190, 105] on div "Unusual activity" at bounding box center [203, 107] width 109 height 10
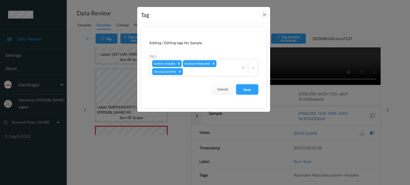
click at [253, 87] on button "Save" at bounding box center [247, 90] width 22 height 10
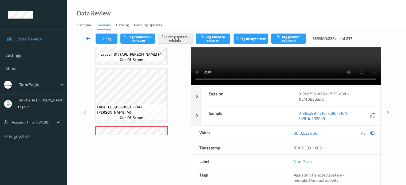
click at [81, 37] on div "Tag Tag confirmed-non-scan Untag system-mistake Tag failed to recover Tag delay…" at bounding box center [236, 39] width 317 height 18
click at [87, 39] on icon at bounding box center [88, 38] width 5 height 5
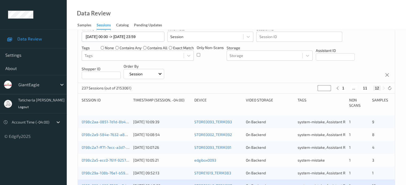
scroll to position [107, 0]
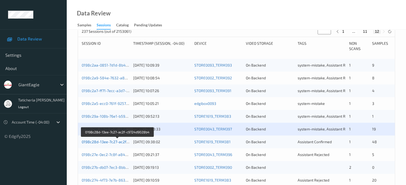
click at [116, 142] on link "0198c28d-13ee-7c27-ac2f-c9724d9028b4" at bounding box center [118, 142] width 72 height 5
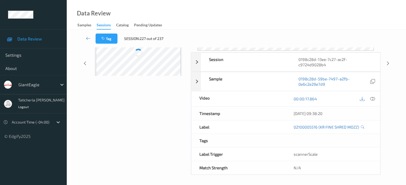
scroll to position [71, 0]
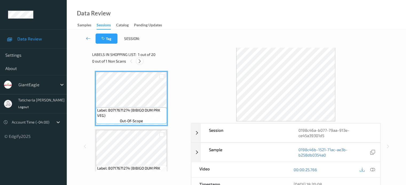
click at [136, 61] on div "0 out of 1 Non Scans" at bounding box center [139, 61] width 95 height 7
click at [138, 61] on icon at bounding box center [139, 61] width 5 height 5
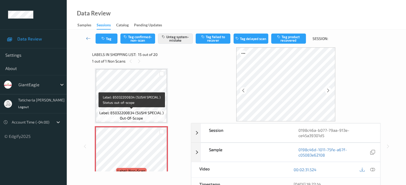
scroll to position [785, 0]
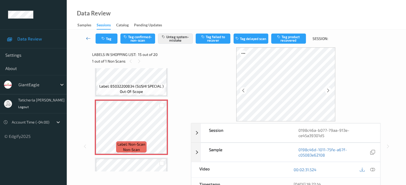
click at [89, 37] on icon at bounding box center [88, 38] width 5 height 5
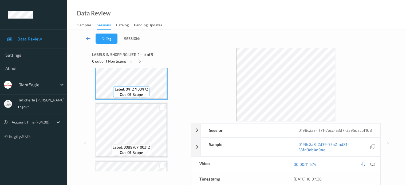
scroll to position [53, 0]
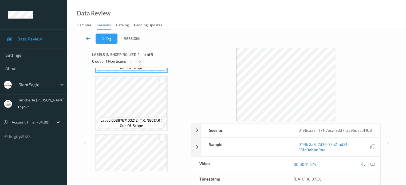
click at [140, 60] on icon at bounding box center [139, 61] width 5 height 5
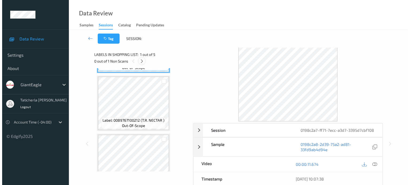
scroll to position [119, 0]
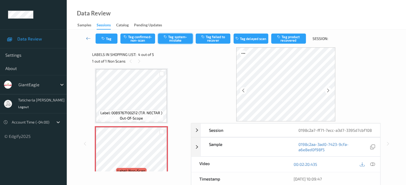
click at [170, 34] on button "Tag system-mistake" at bounding box center [175, 39] width 35 height 10
click at [112, 41] on button "Tag" at bounding box center [106, 39] width 22 height 10
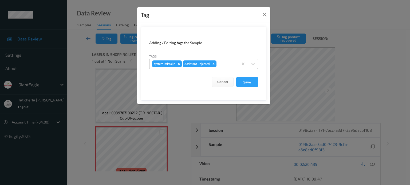
click at [225, 64] on div at bounding box center [226, 64] width 18 height 6
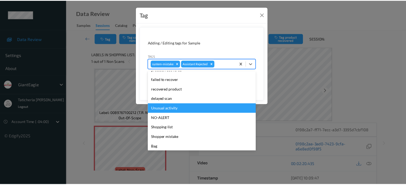
scroll to position [47, 0]
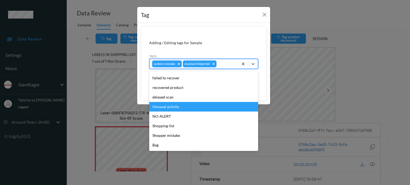
click at [190, 103] on div "Unusual activity" at bounding box center [203, 107] width 109 height 10
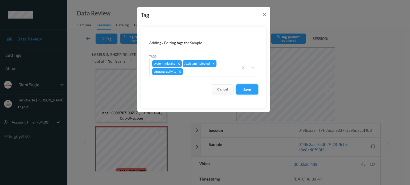
click at [245, 86] on button "Save" at bounding box center [247, 90] width 22 height 10
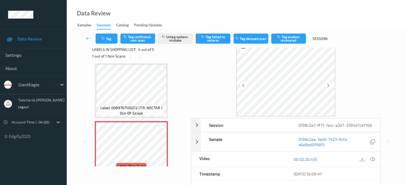
scroll to position [0, 0]
